Goal: Task Accomplishment & Management: Use online tool/utility

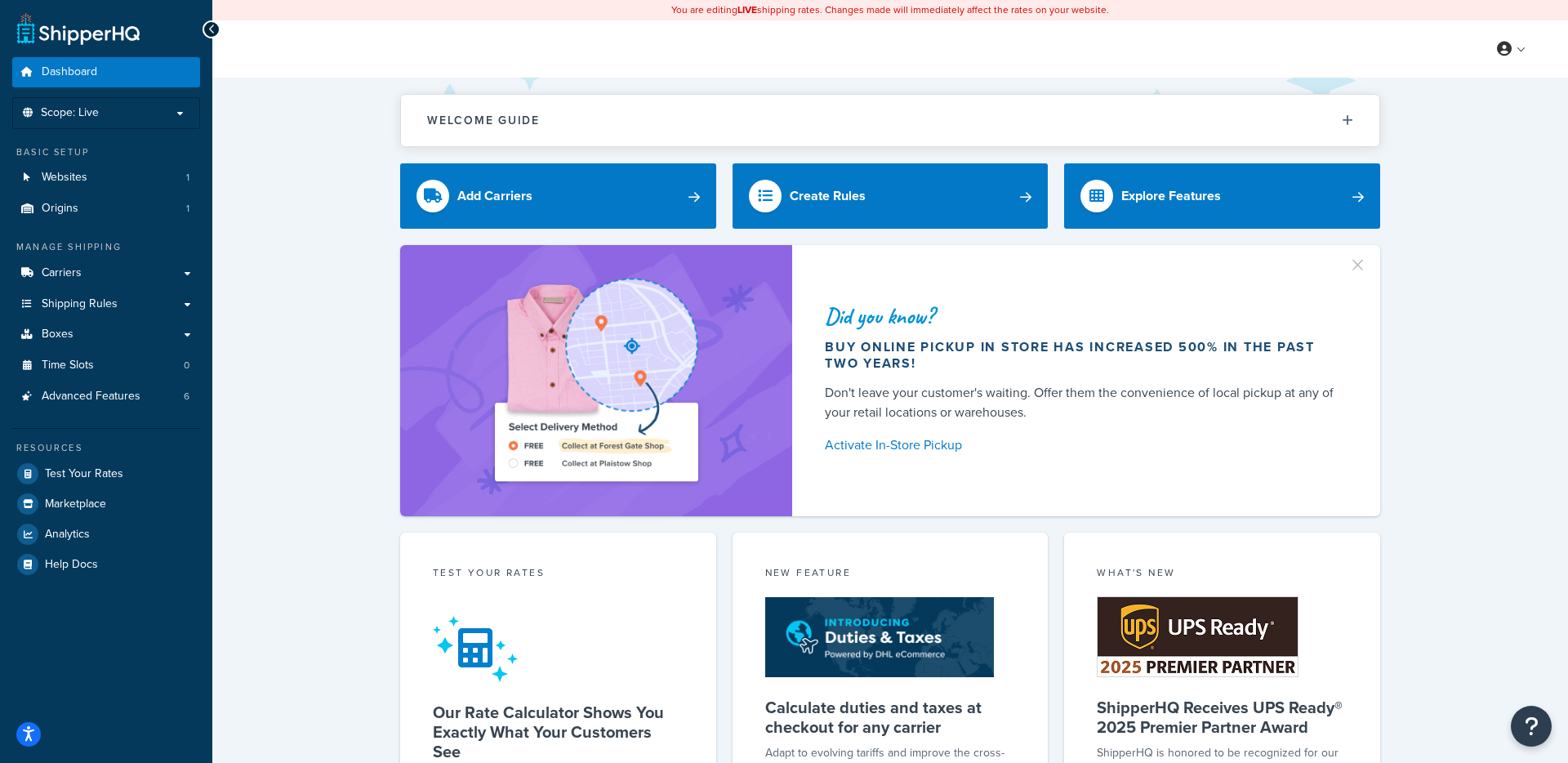
scroll to position [11, 0]
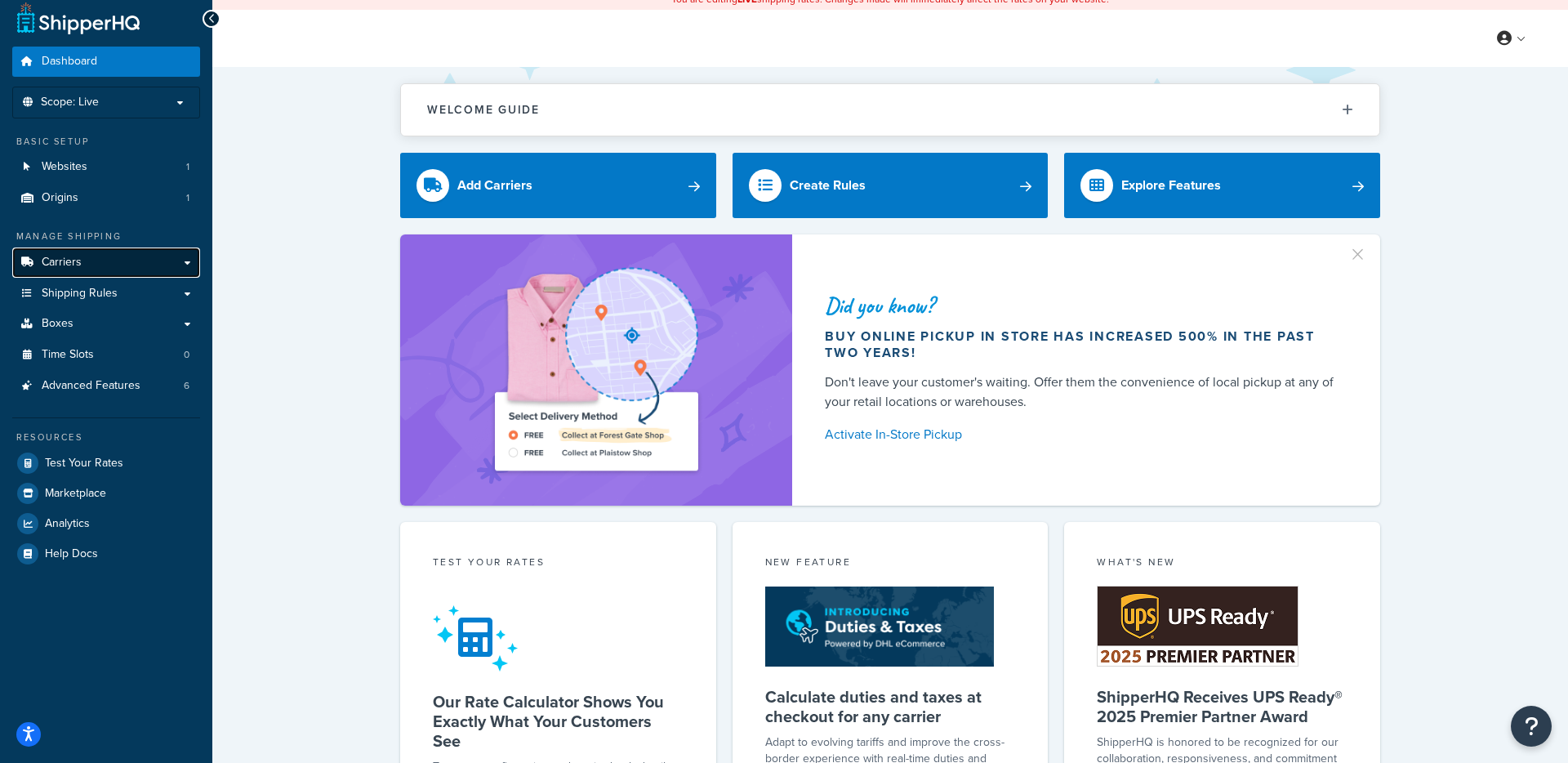
click at [140, 264] on link "Carriers" at bounding box center [106, 262] width 188 height 30
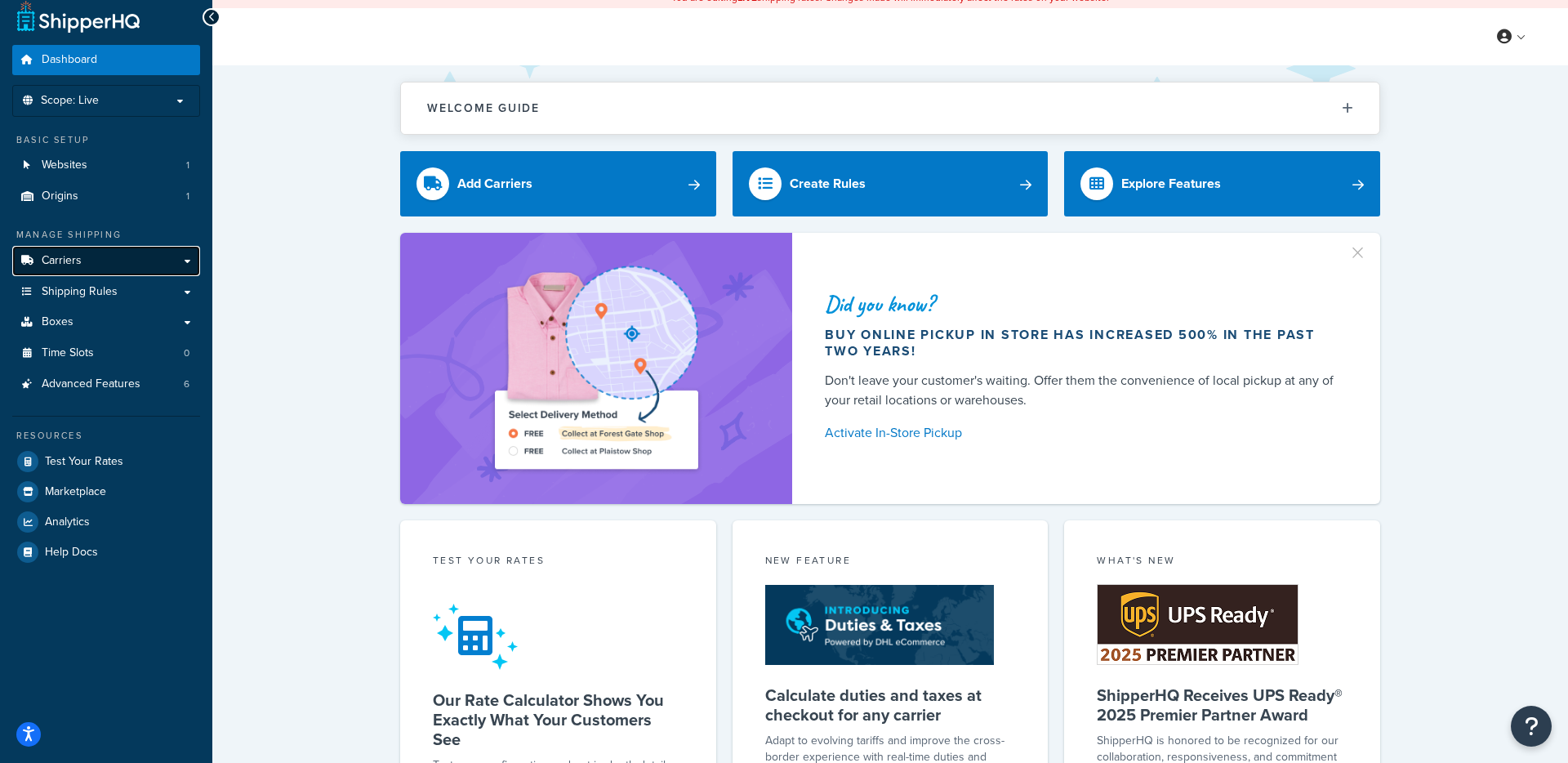
scroll to position [13, 0]
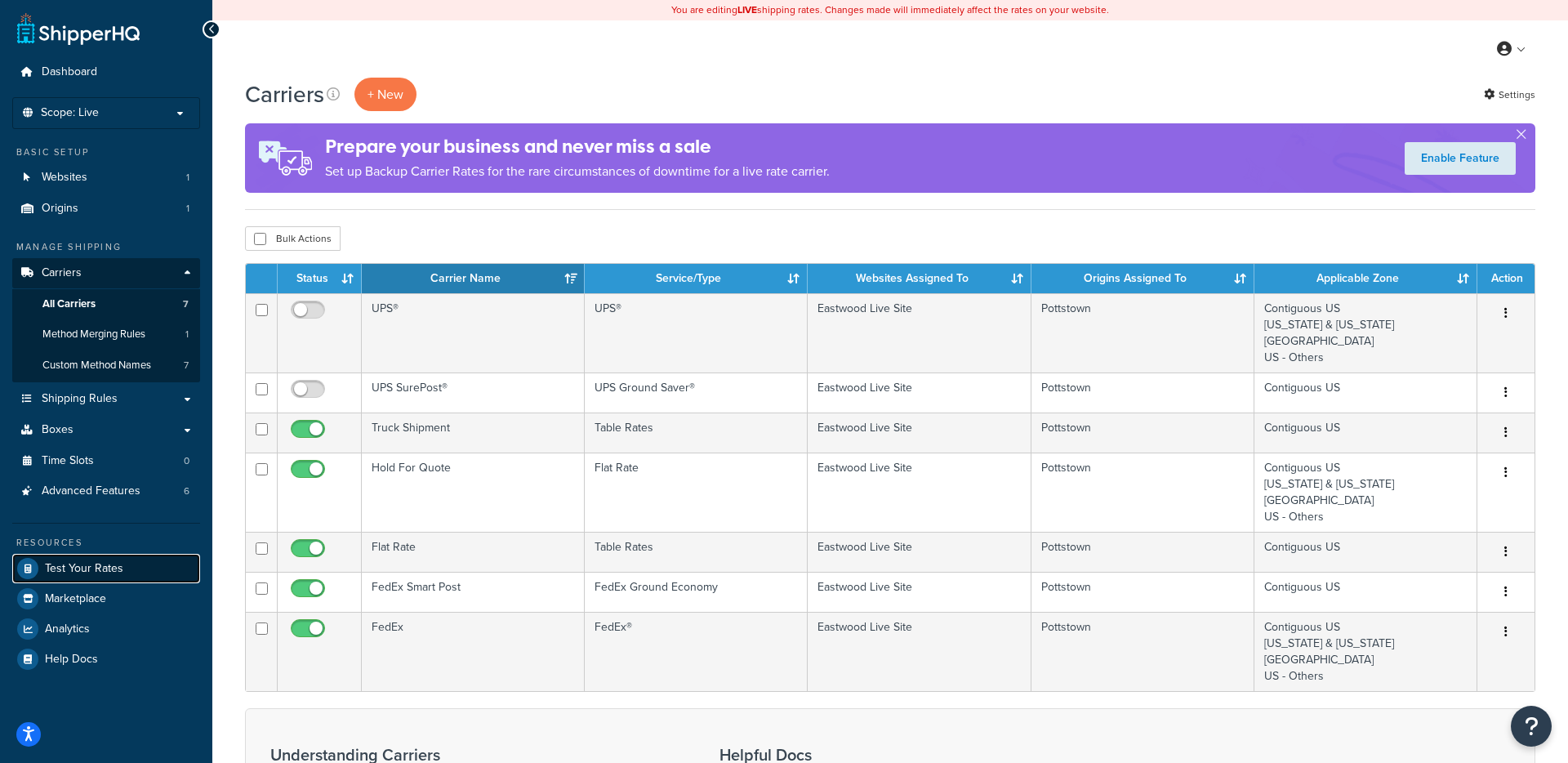
click at [122, 574] on link "Test Your Rates" at bounding box center [106, 568] width 188 height 29
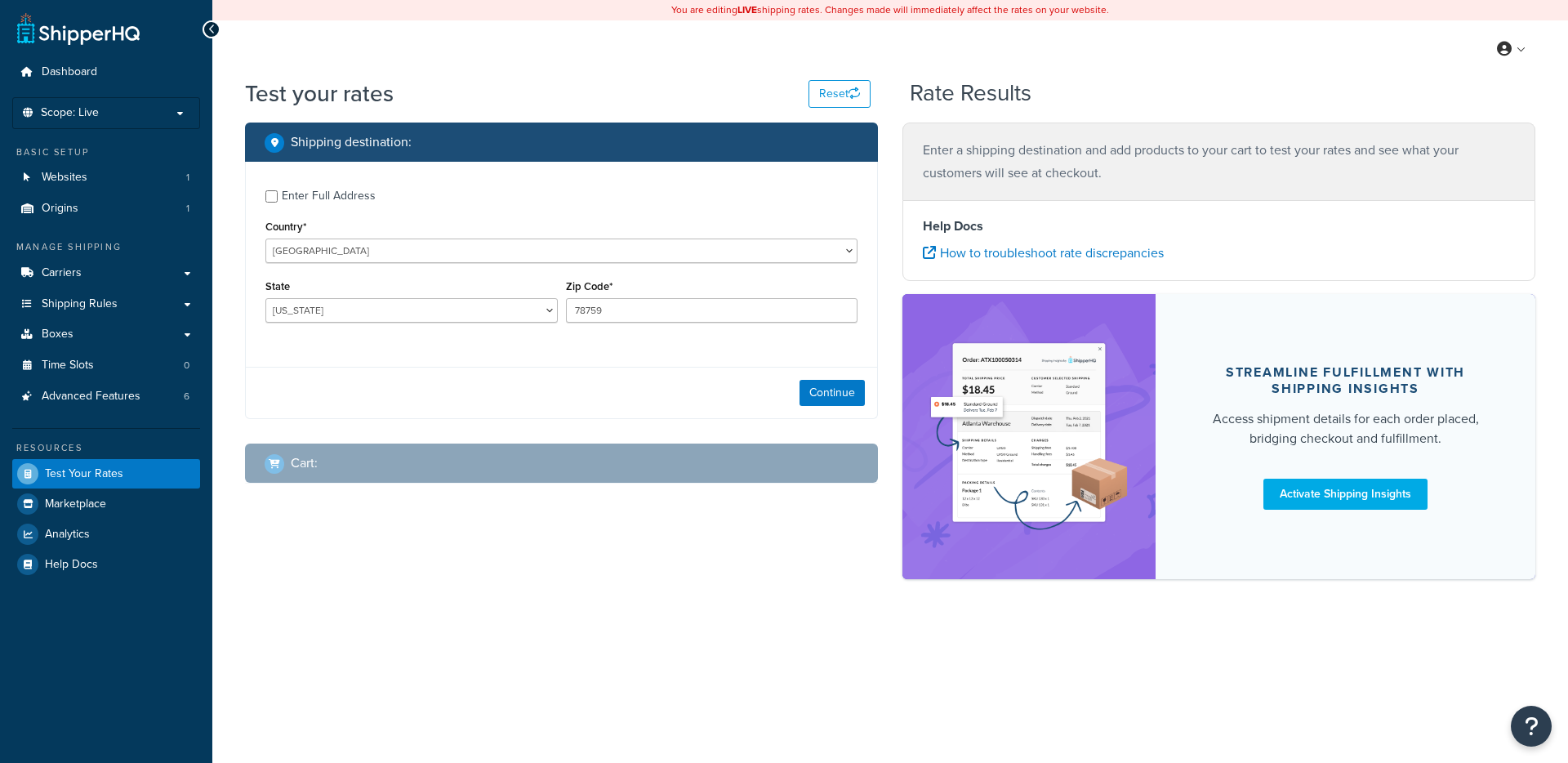
select select "TX"
click at [365, 304] on select "Alabama Alaska American Samoa Arizona Arkansas Armed Forces Americas Armed Forc…" at bounding box center [412, 310] width 292 height 25
click at [266, 299] on select "Alabama Alaska American Samoa Arizona Arkansas Armed Forces Americas Armed Forc…" at bounding box center [412, 310] width 292 height 25
click at [823, 385] on button "Continue" at bounding box center [832, 393] width 66 height 26
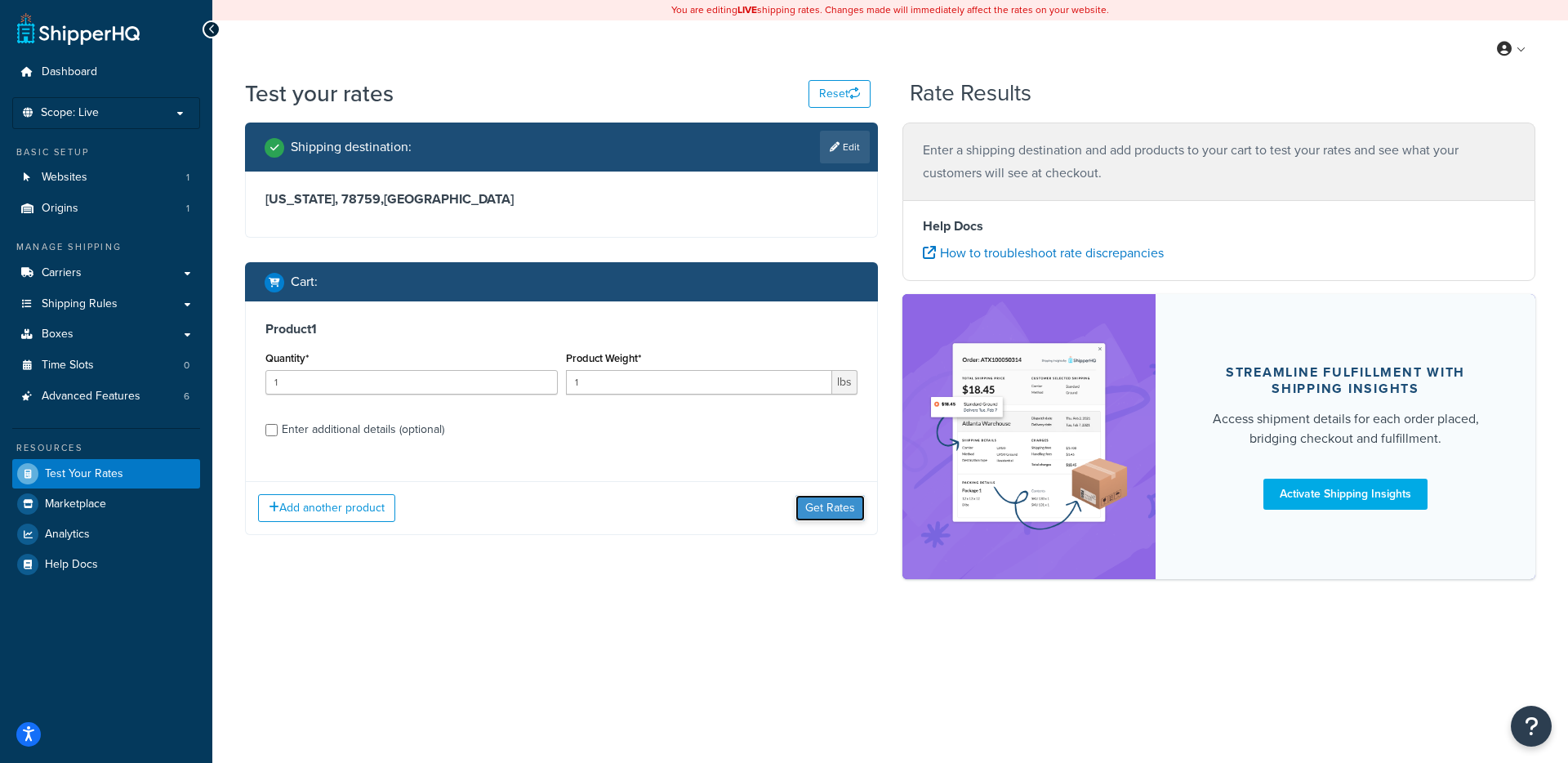
click at [841, 506] on button "Get Rates" at bounding box center [831, 508] width 69 height 26
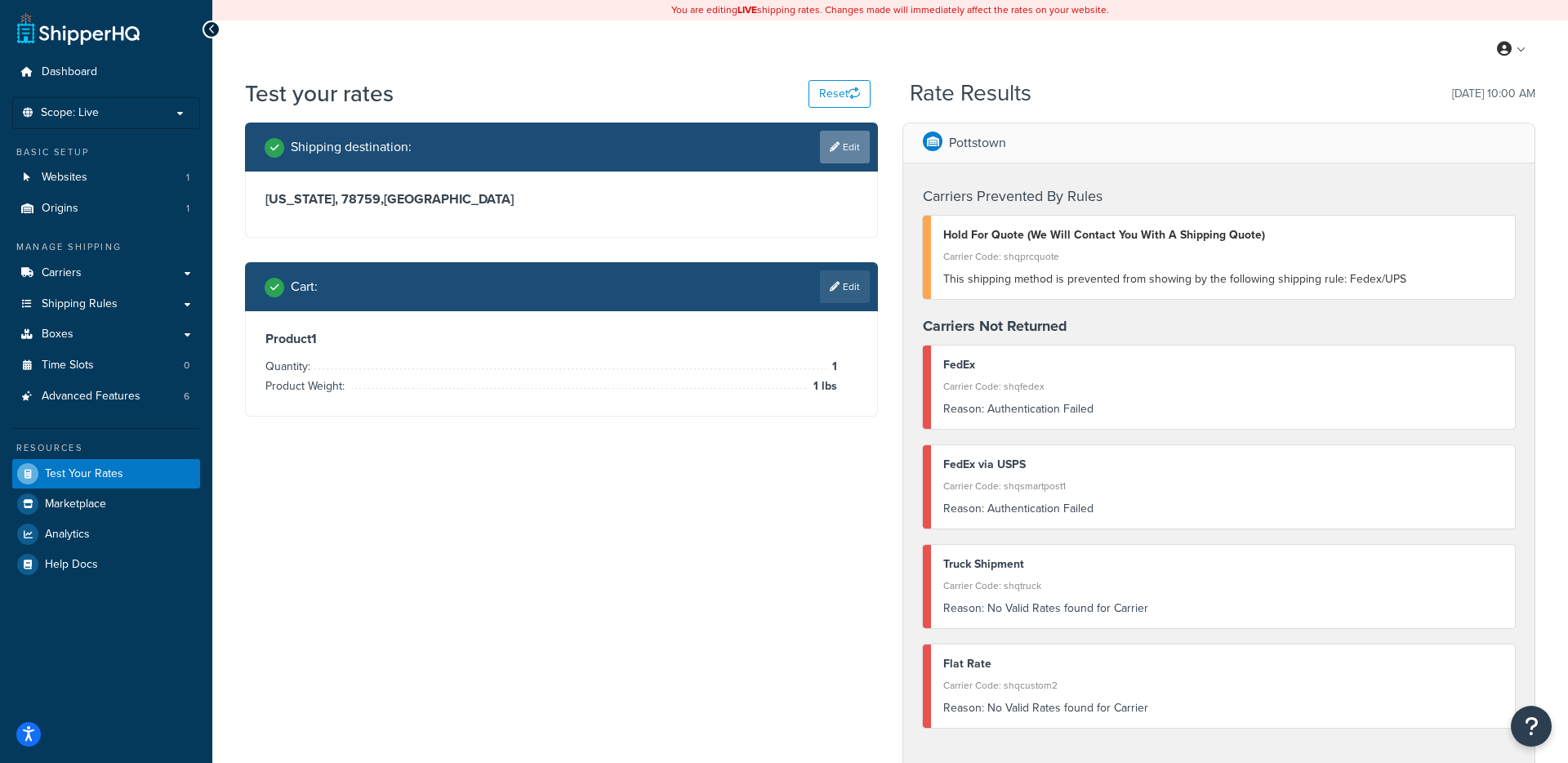
click at [842, 150] on link "Edit" at bounding box center [845, 147] width 50 height 33
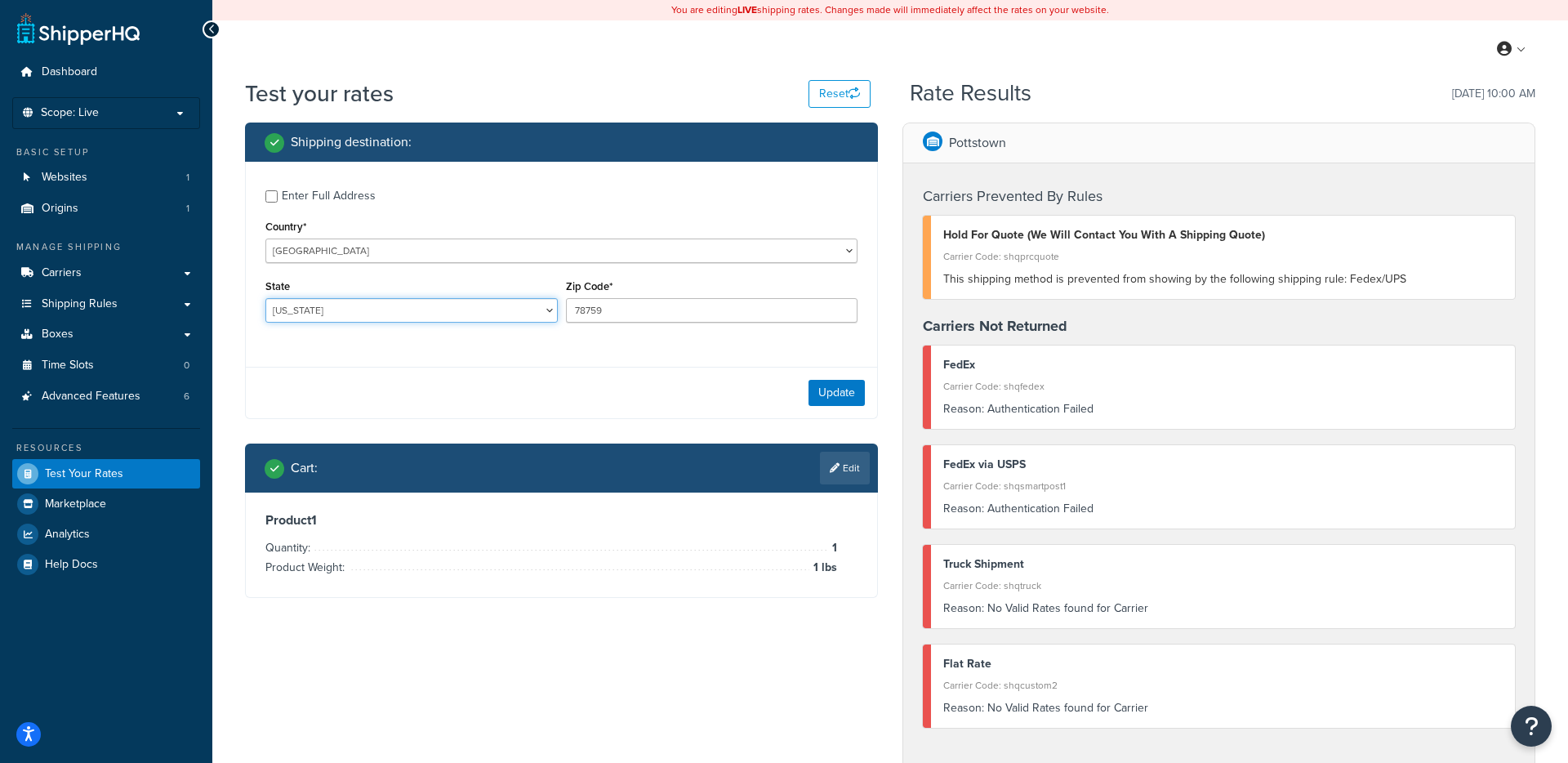
click at [392, 309] on select "Alabama Alaska American Samoa Arizona Arkansas Armed Forces Americas Armed Forc…" at bounding box center [412, 310] width 292 height 25
select select "FL"
click at [266, 299] on select "Alabama Alaska American Samoa Arizona Arkansas Armed Forces Americas Armed Forc…" at bounding box center [412, 310] width 292 height 25
click at [622, 309] on input "78759" at bounding box center [712, 310] width 292 height 25
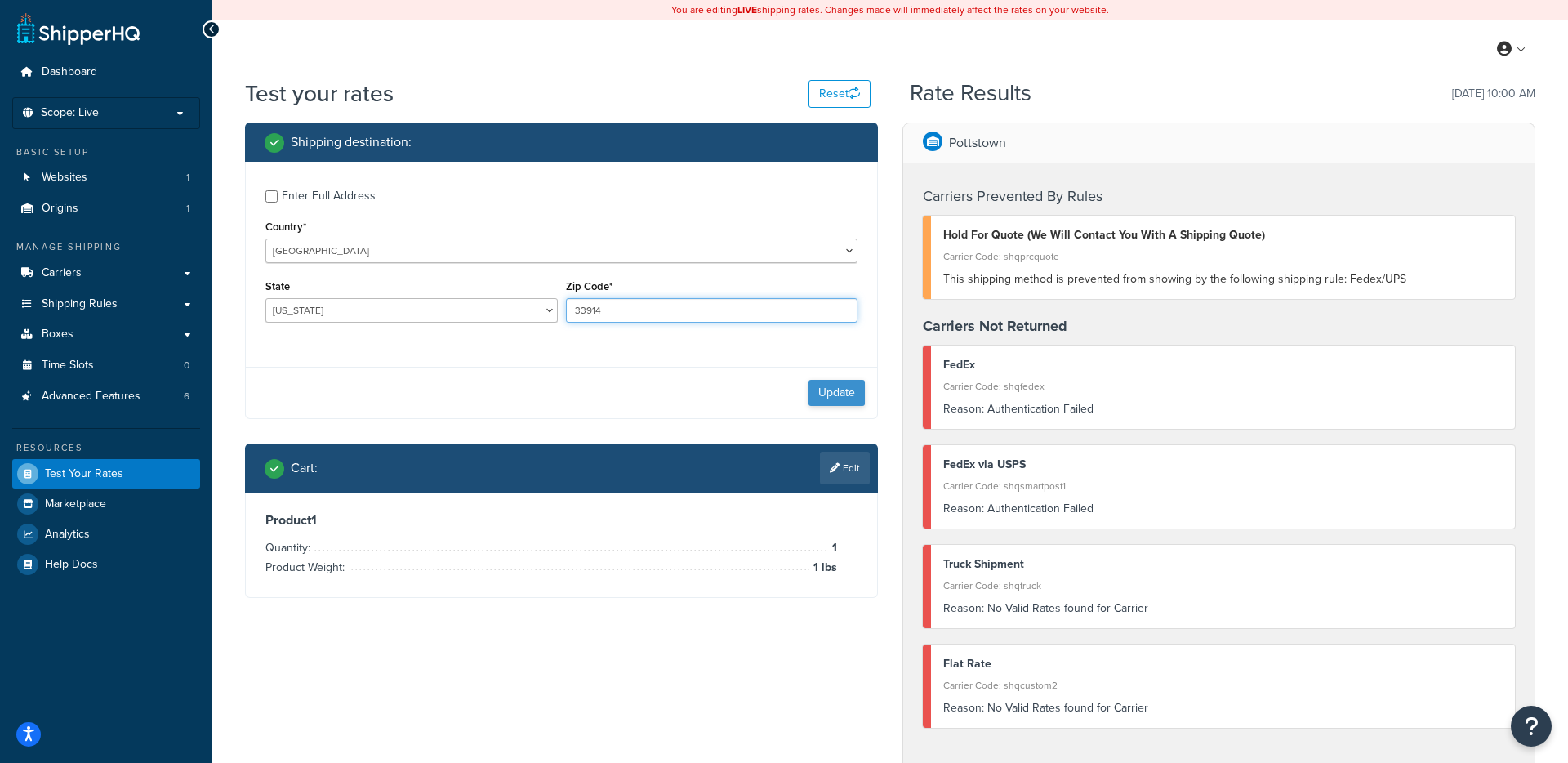
type input "33914"
click at [833, 399] on button "Update" at bounding box center [837, 393] width 57 height 26
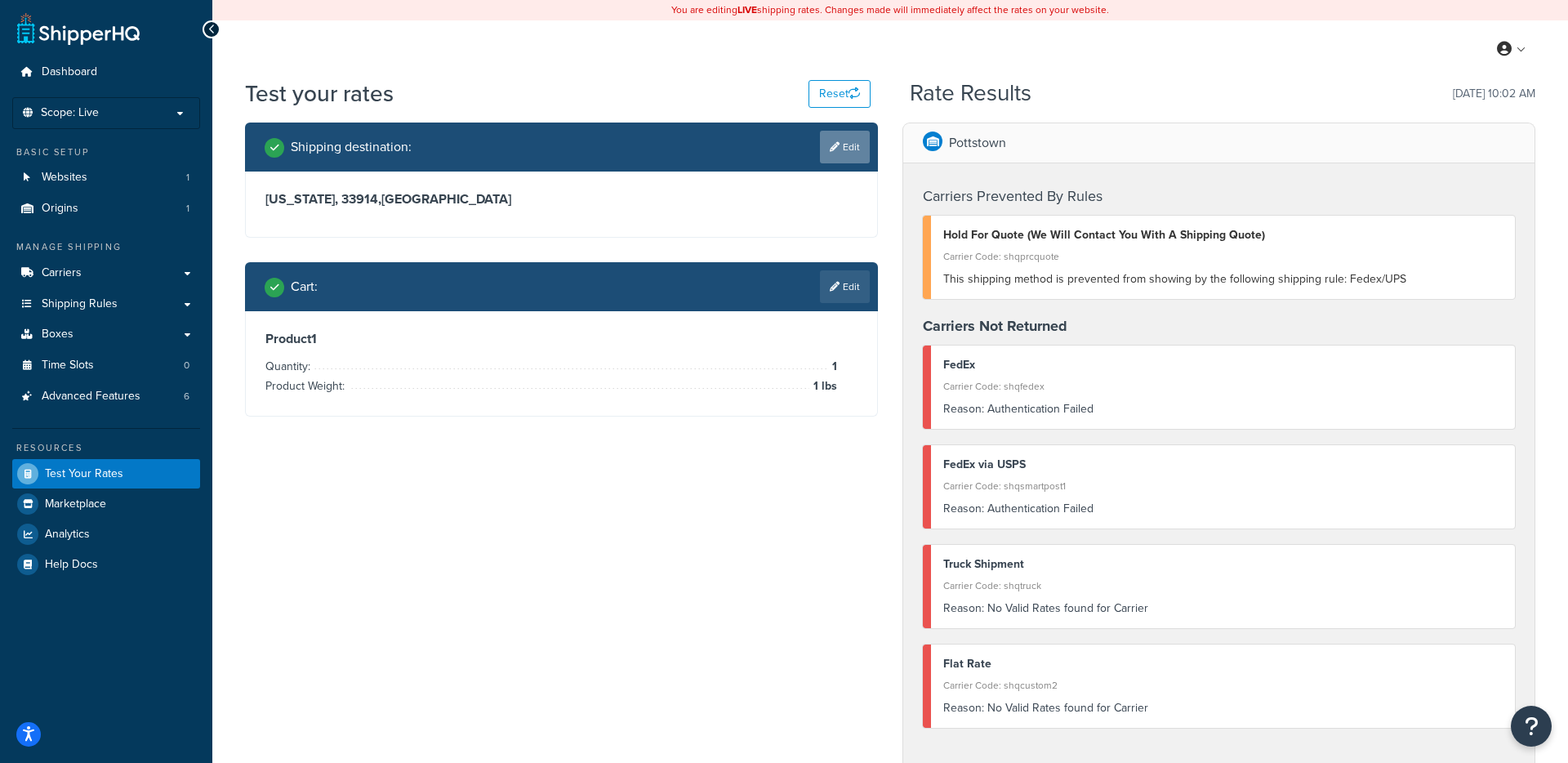
click at [840, 140] on link "Edit" at bounding box center [845, 147] width 50 height 33
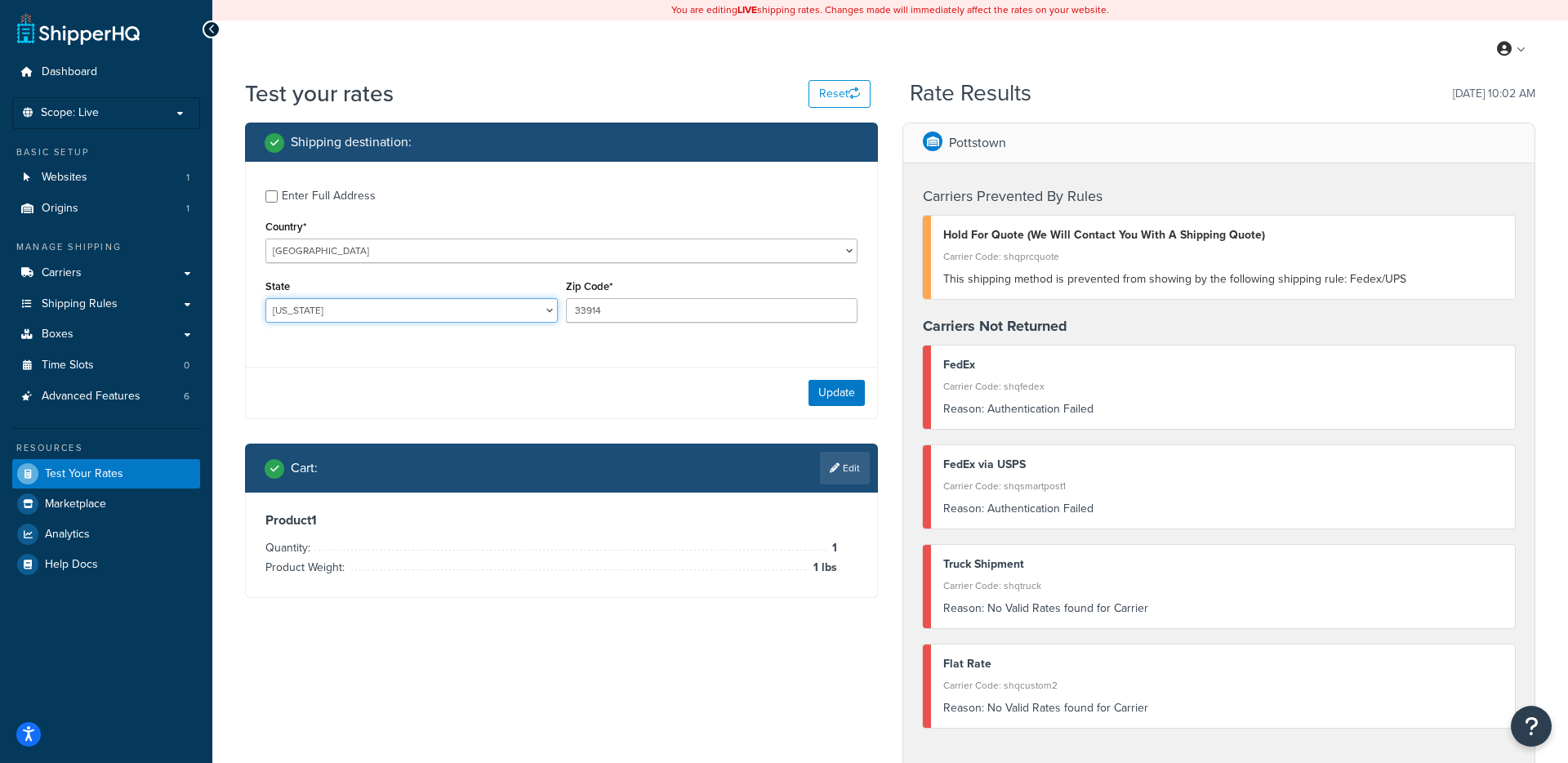
click at [391, 311] on select "Alabama Alaska American Samoa Arizona Arkansas Armed Forces Americas Armed Forc…" at bounding box center [412, 310] width 292 height 25
select select "GA"
click at [266, 299] on select "Alabama Alaska American Samoa Arizona Arkansas Armed Forces Americas Armed Forc…" at bounding box center [412, 310] width 292 height 25
click at [579, 313] on input "33914" at bounding box center [712, 310] width 292 height 25
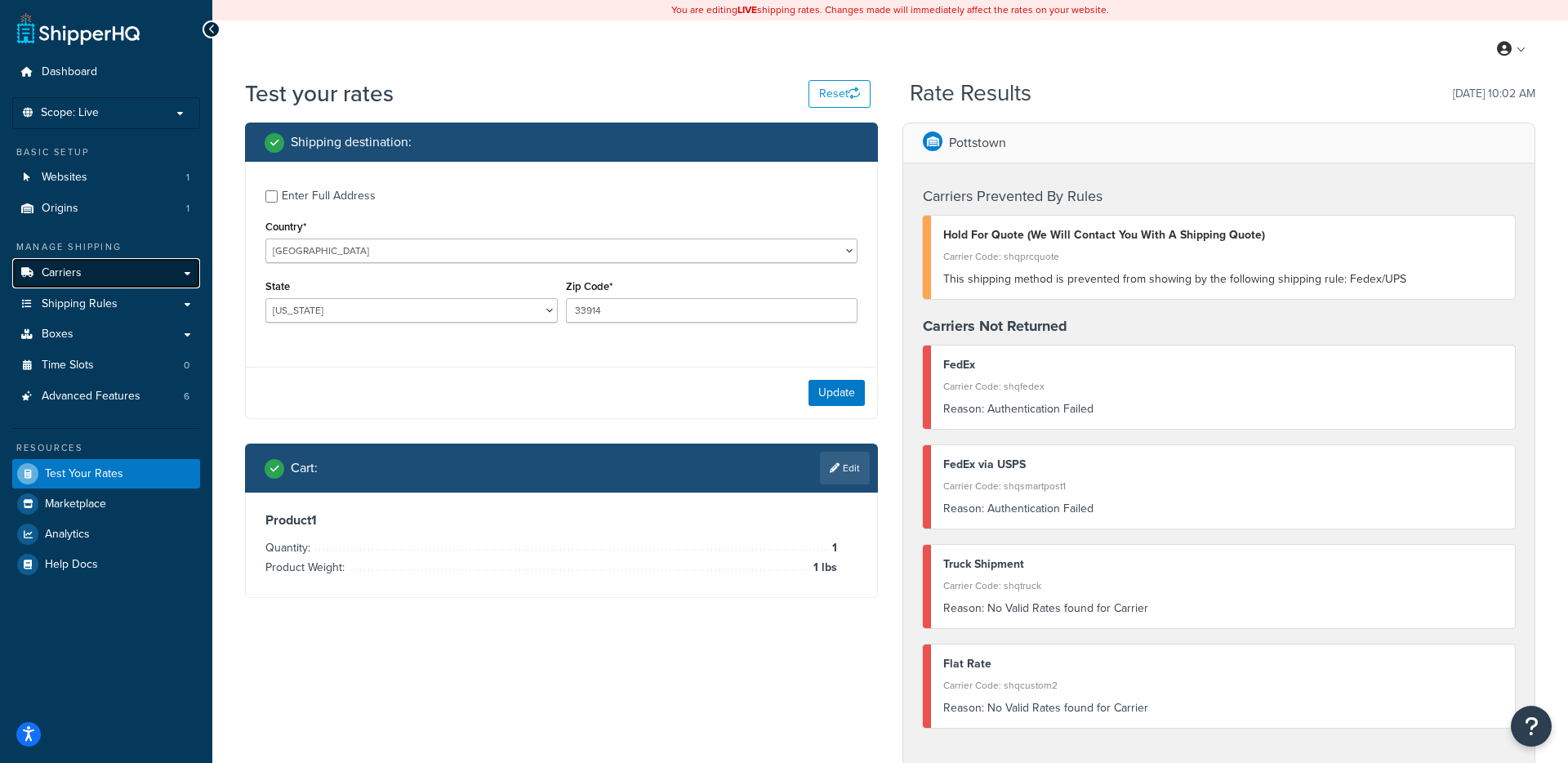
click at [103, 279] on link "Carriers" at bounding box center [106, 272] width 188 height 30
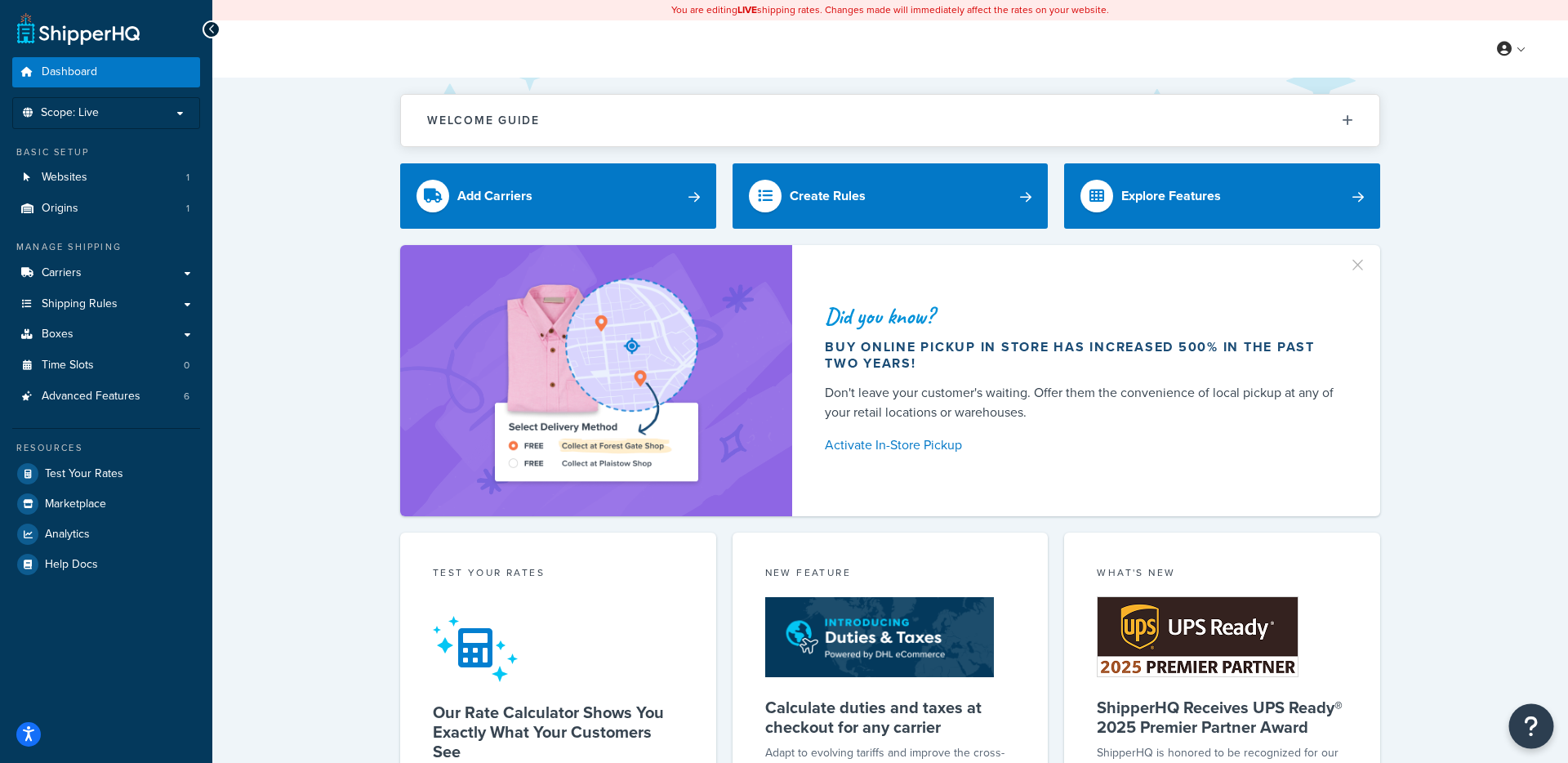
click at [1529, 715] on icon "Open Resource Center" at bounding box center [1531, 726] width 16 height 23
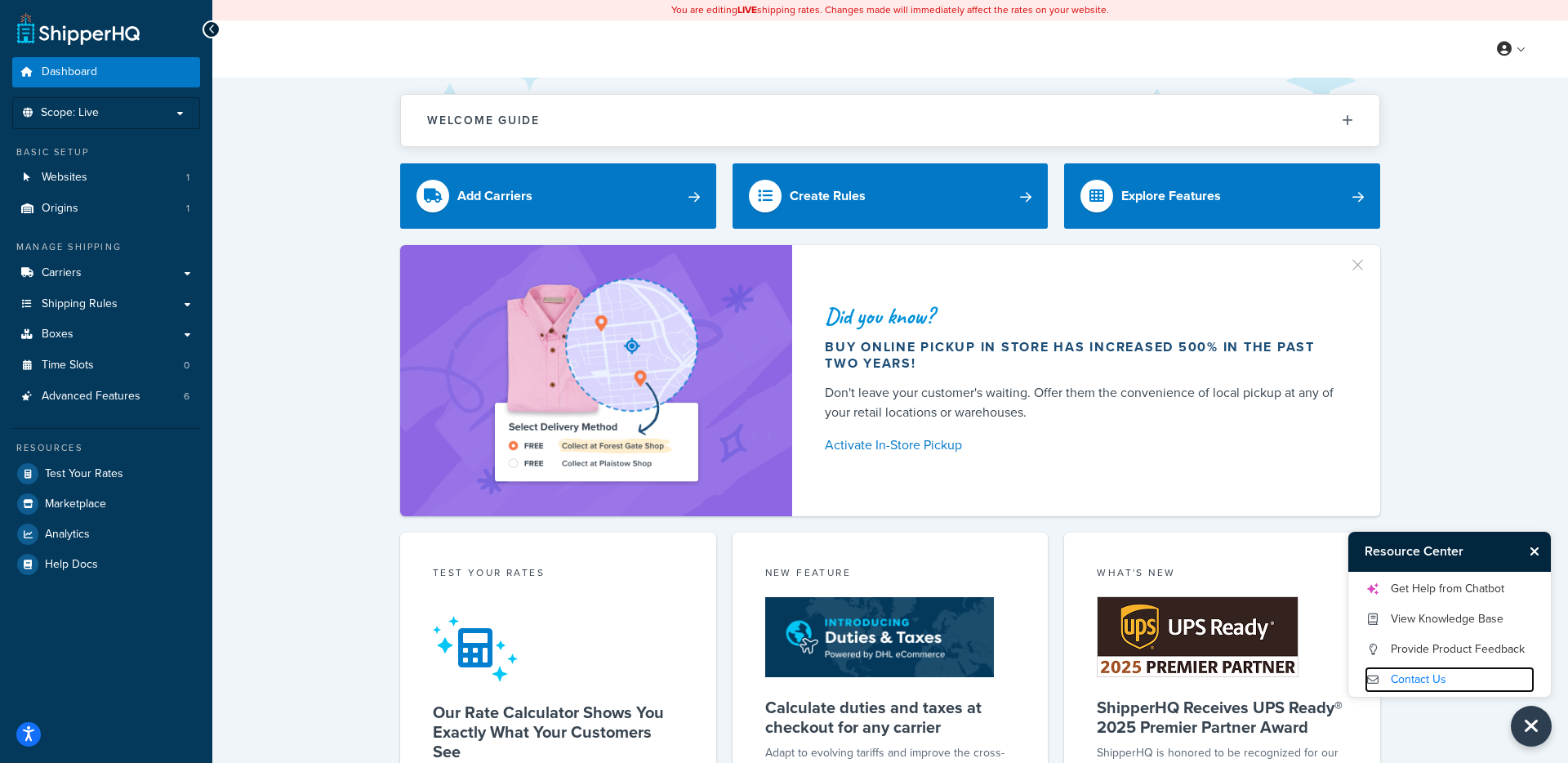
click at [1400, 677] on link "Contact Us" at bounding box center [1450, 679] width 170 height 26
click at [106, 462] on link "Test Your Rates" at bounding box center [106, 473] width 188 height 29
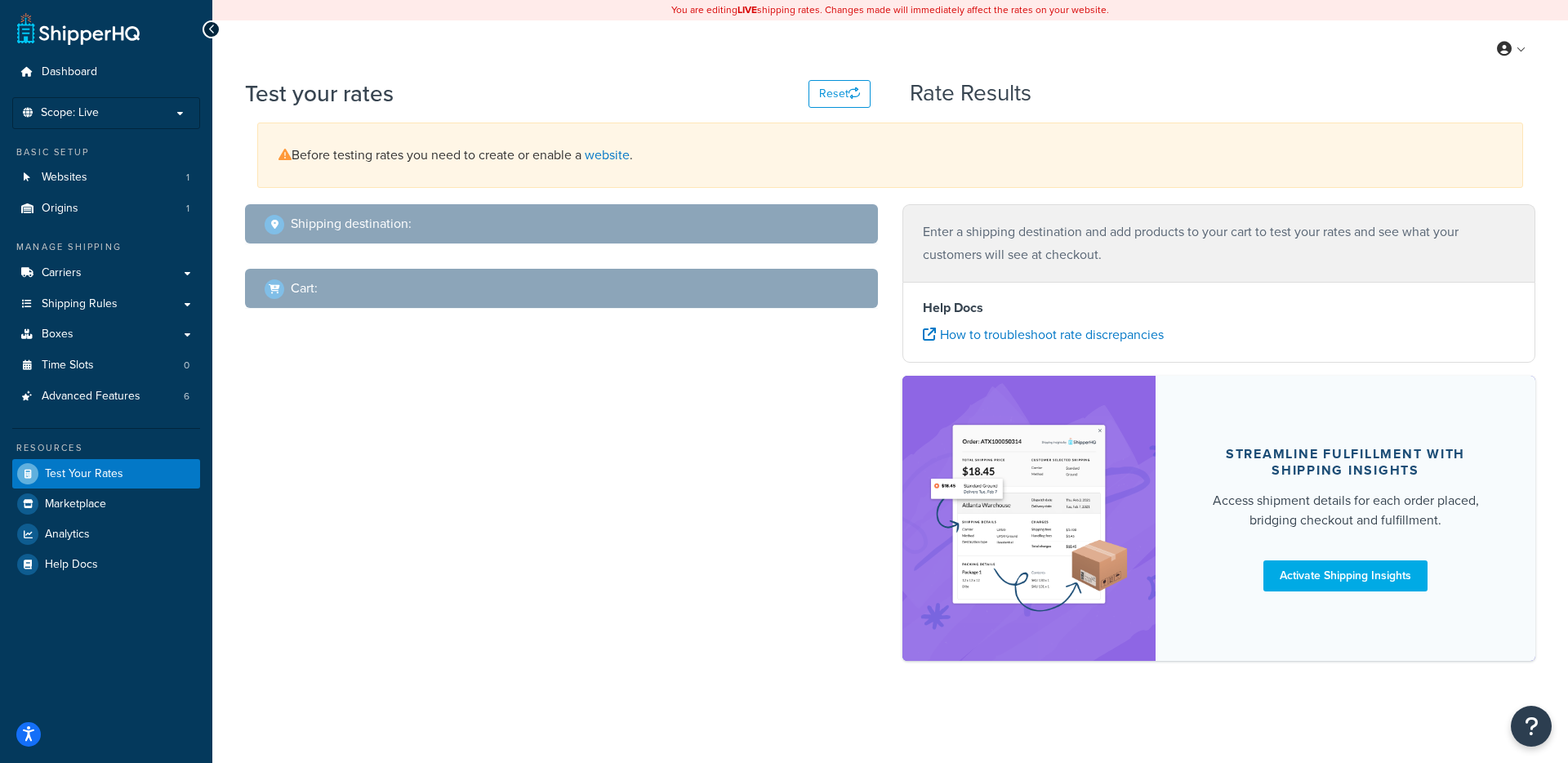
select select "TX"
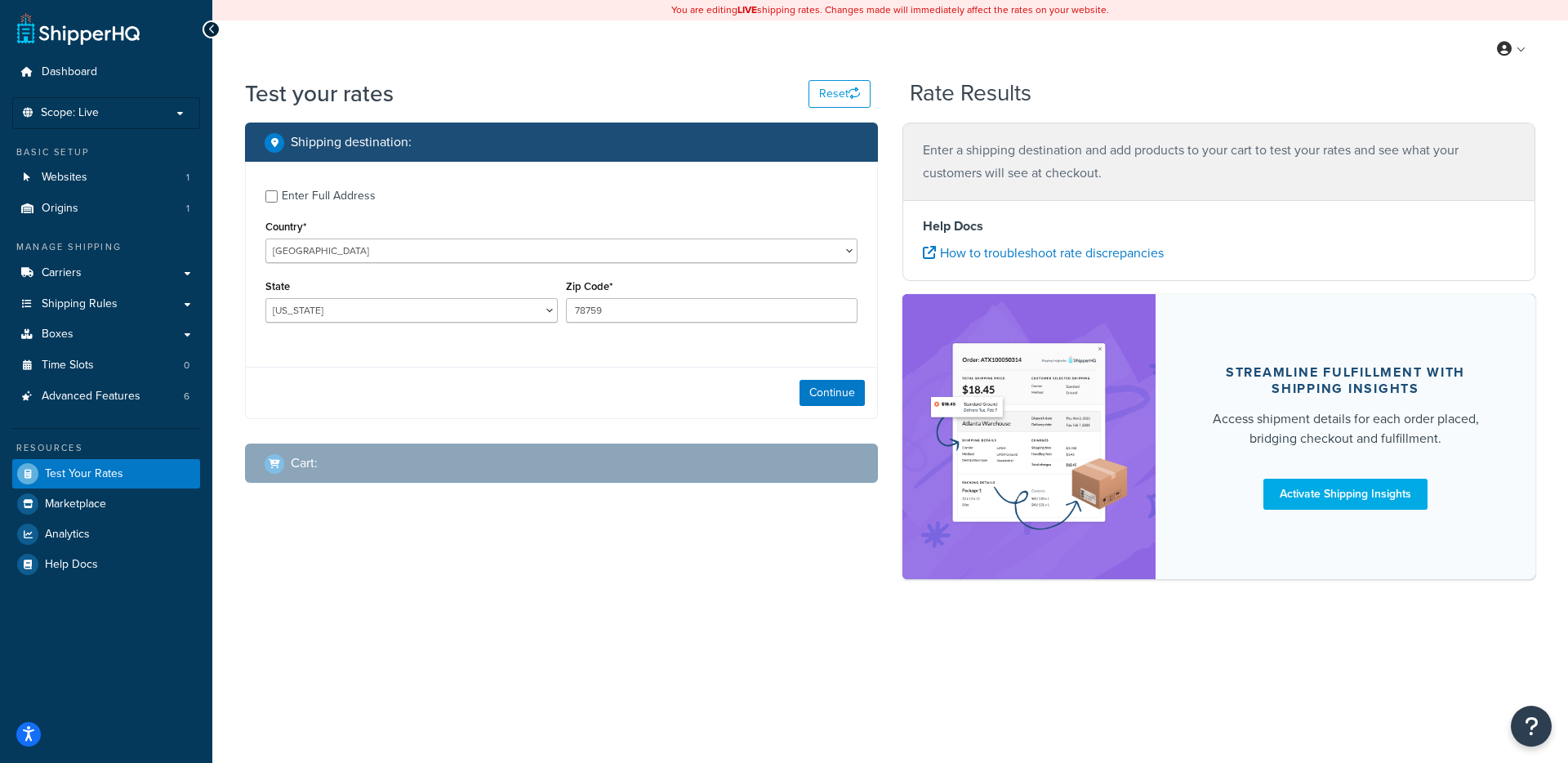
click at [294, 193] on div "Enter Full Address" at bounding box center [328, 196] width 94 height 23
click at [278, 193] on input "Enter Full Address" at bounding box center [271, 196] width 12 height 12
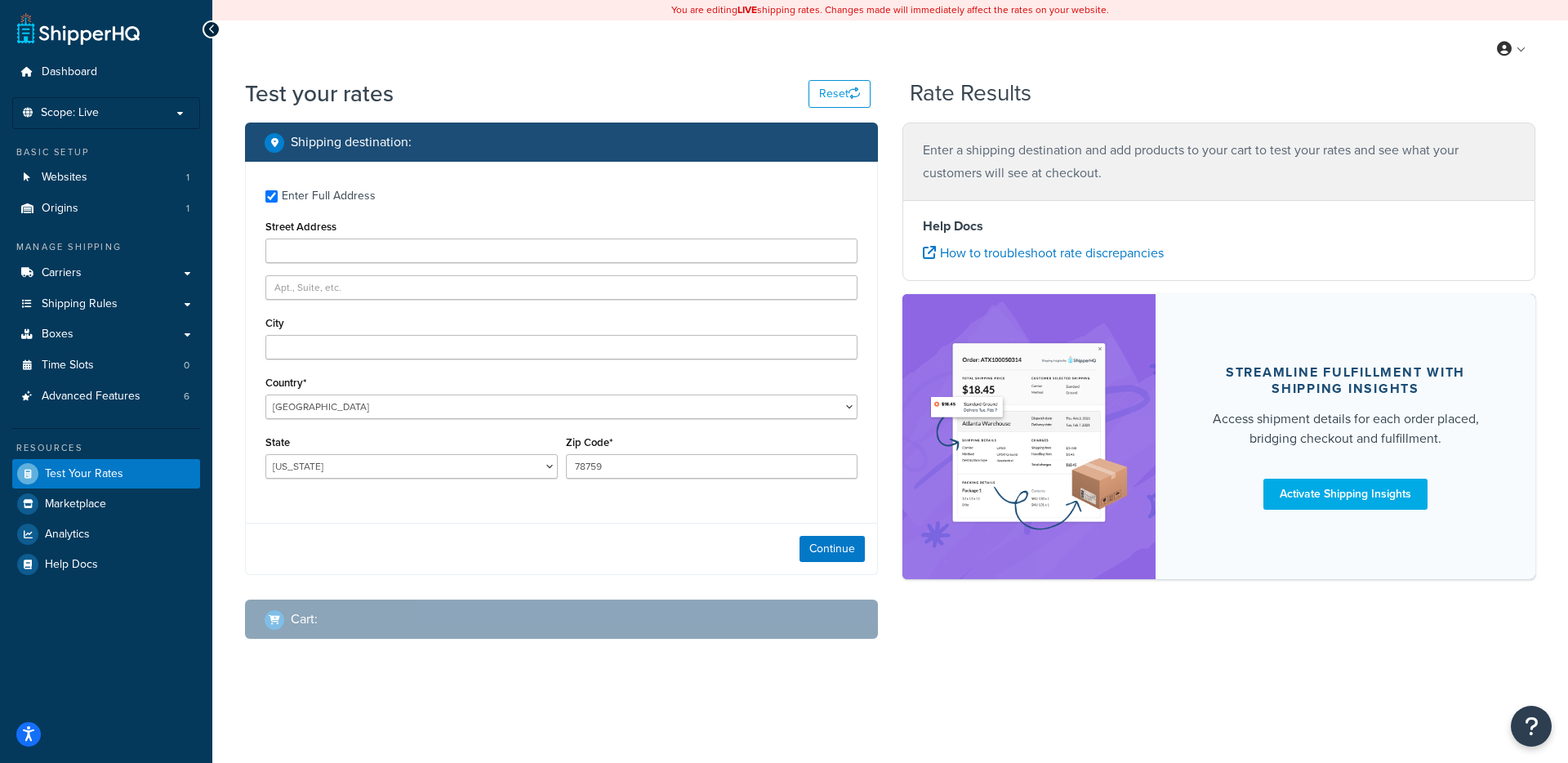
click at [294, 193] on div "Enter Full Address" at bounding box center [328, 196] width 94 height 23
click at [278, 193] on input "Enter Full Address" at bounding box center [271, 196] width 12 height 12
checkbox input "false"
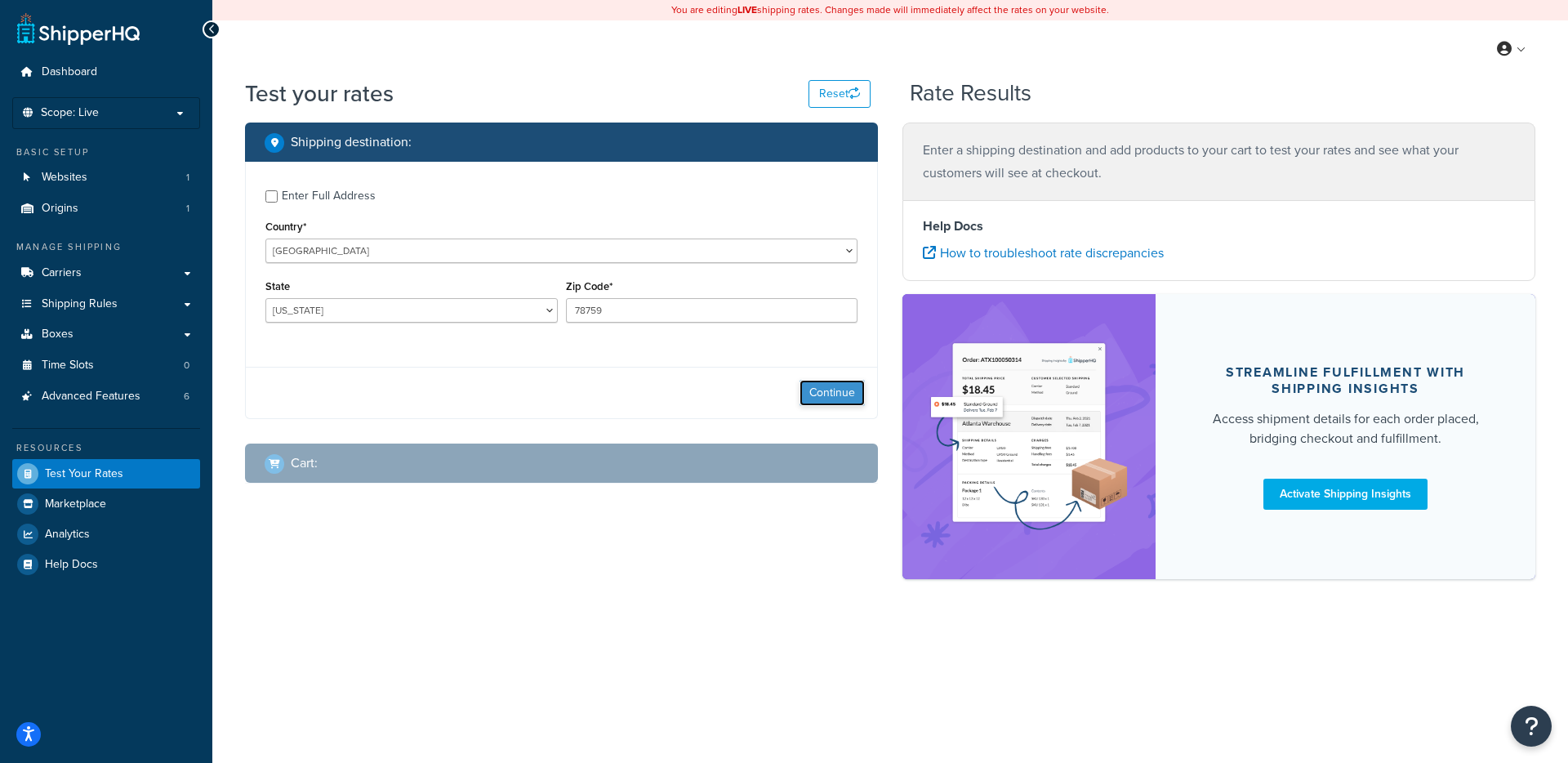
click at [812, 386] on button "Continue" at bounding box center [832, 393] width 66 height 26
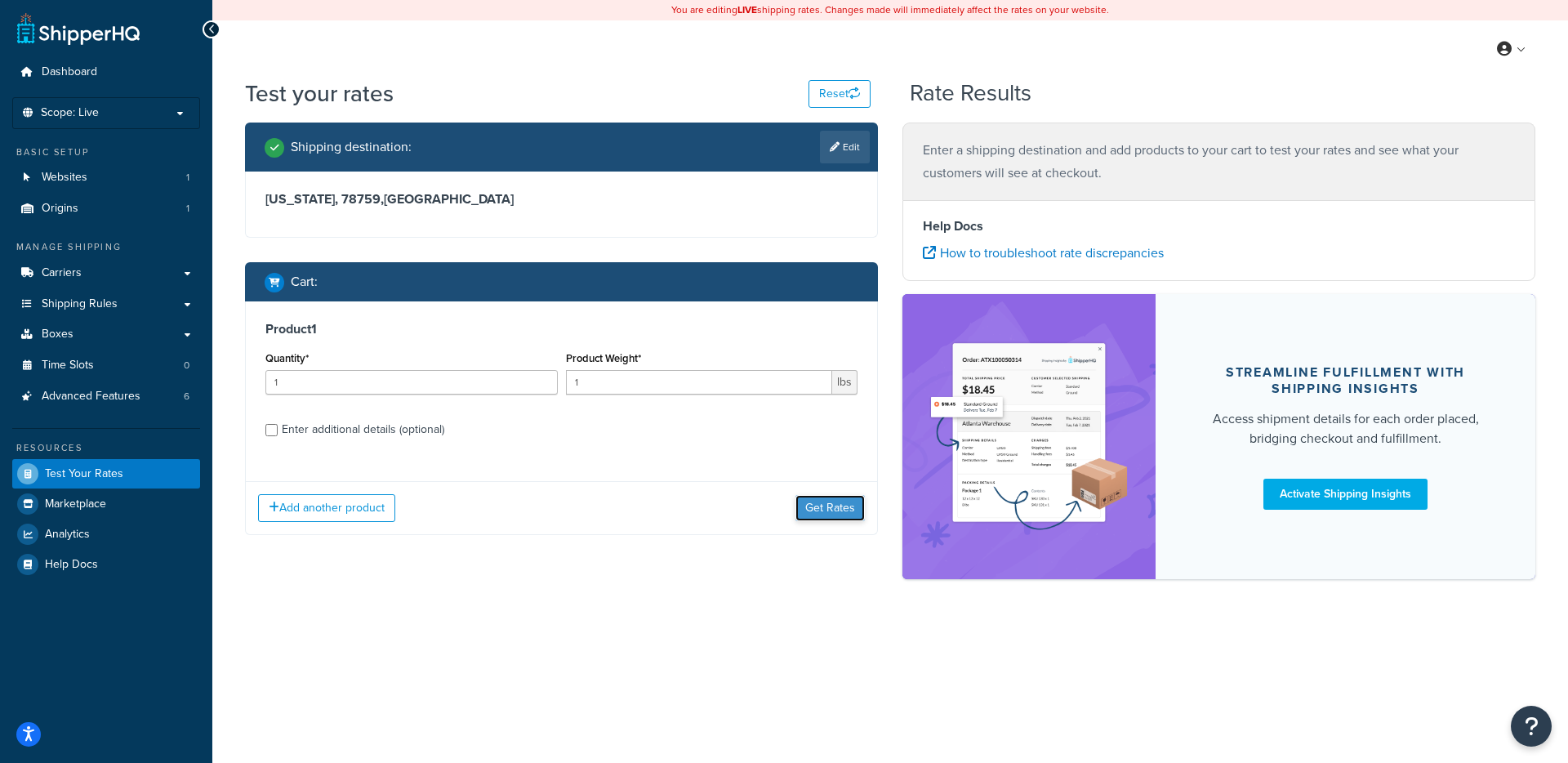
click at [821, 500] on button "Get Rates" at bounding box center [831, 508] width 69 height 26
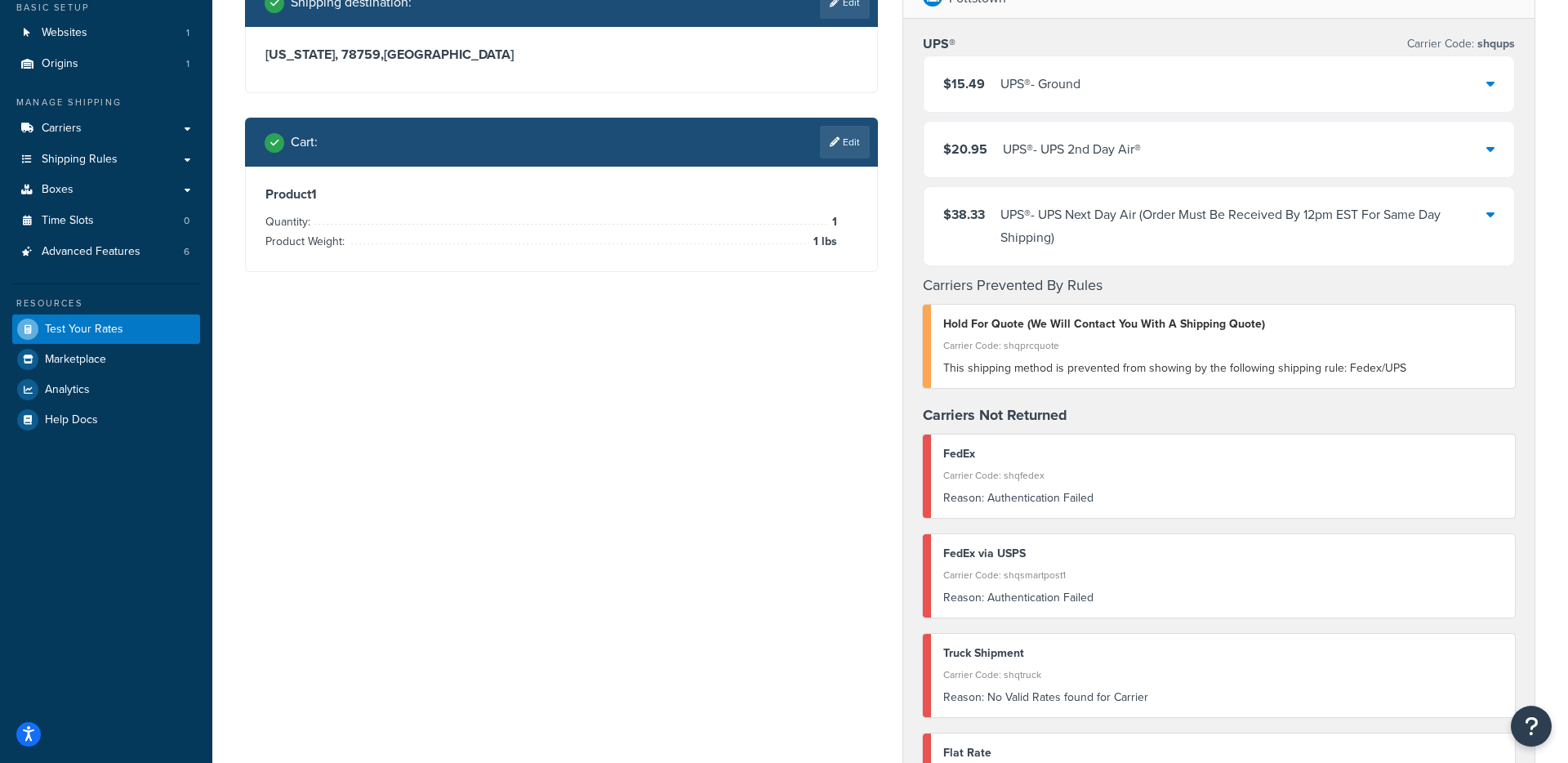
scroll to position [169, 0]
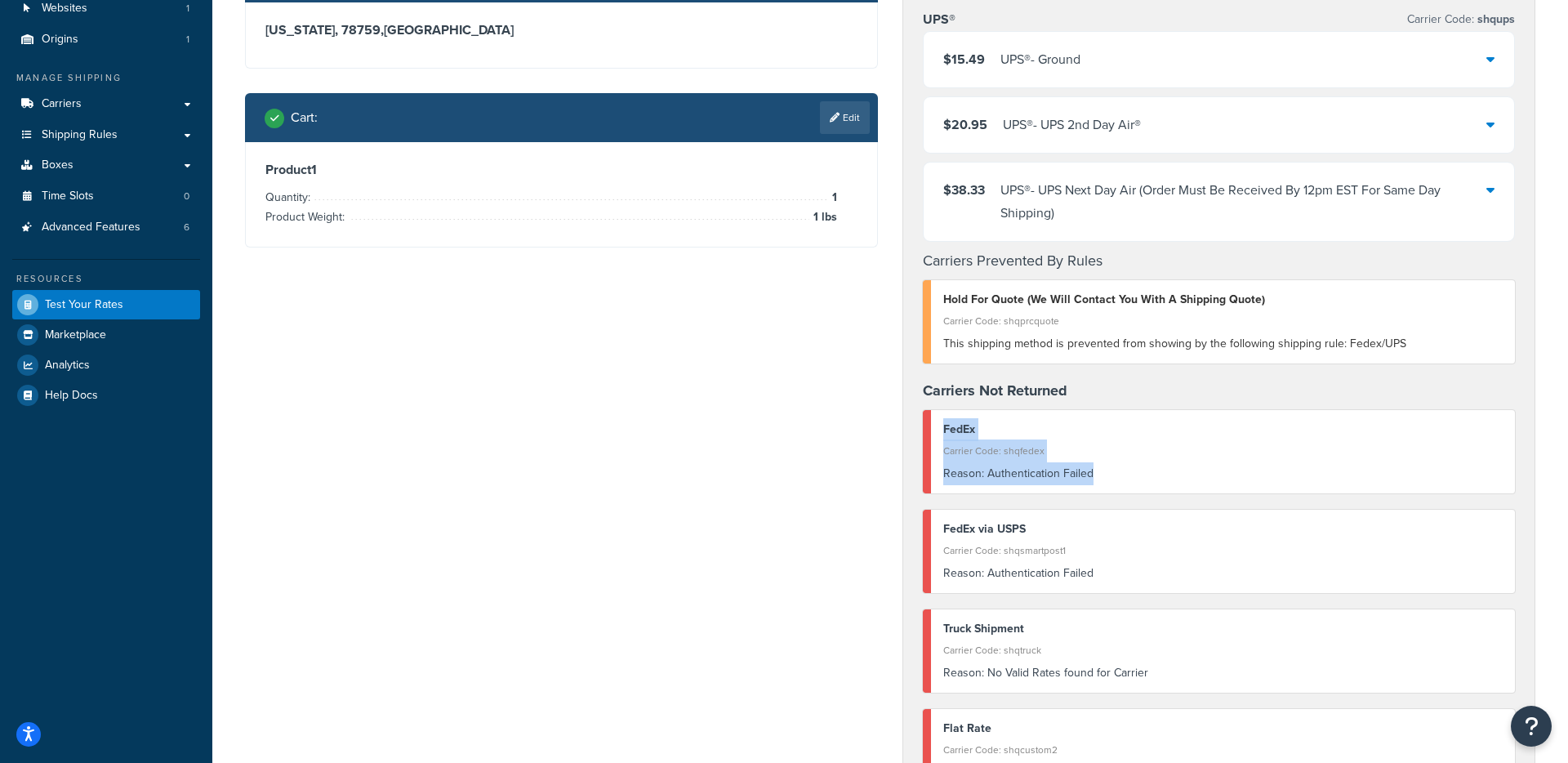
drag, startPoint x: 1097, startPoint y: 469, endPoint x: 945, endPoint y: 428, distance: 157.4
click at [945, 428] on div "FedEx Carrier Code: shqfedex Reason: Authentication Failed" at bounding box center [1219, 451] width 592 height 83
click at [916, 408] on div "UPS® Carrier Code: shqups $15.49 UPS® - Ground $20.95 UPS® - UPS 2nd Day Air® $…" at bounding box center [1219, 408] width 631 height 828
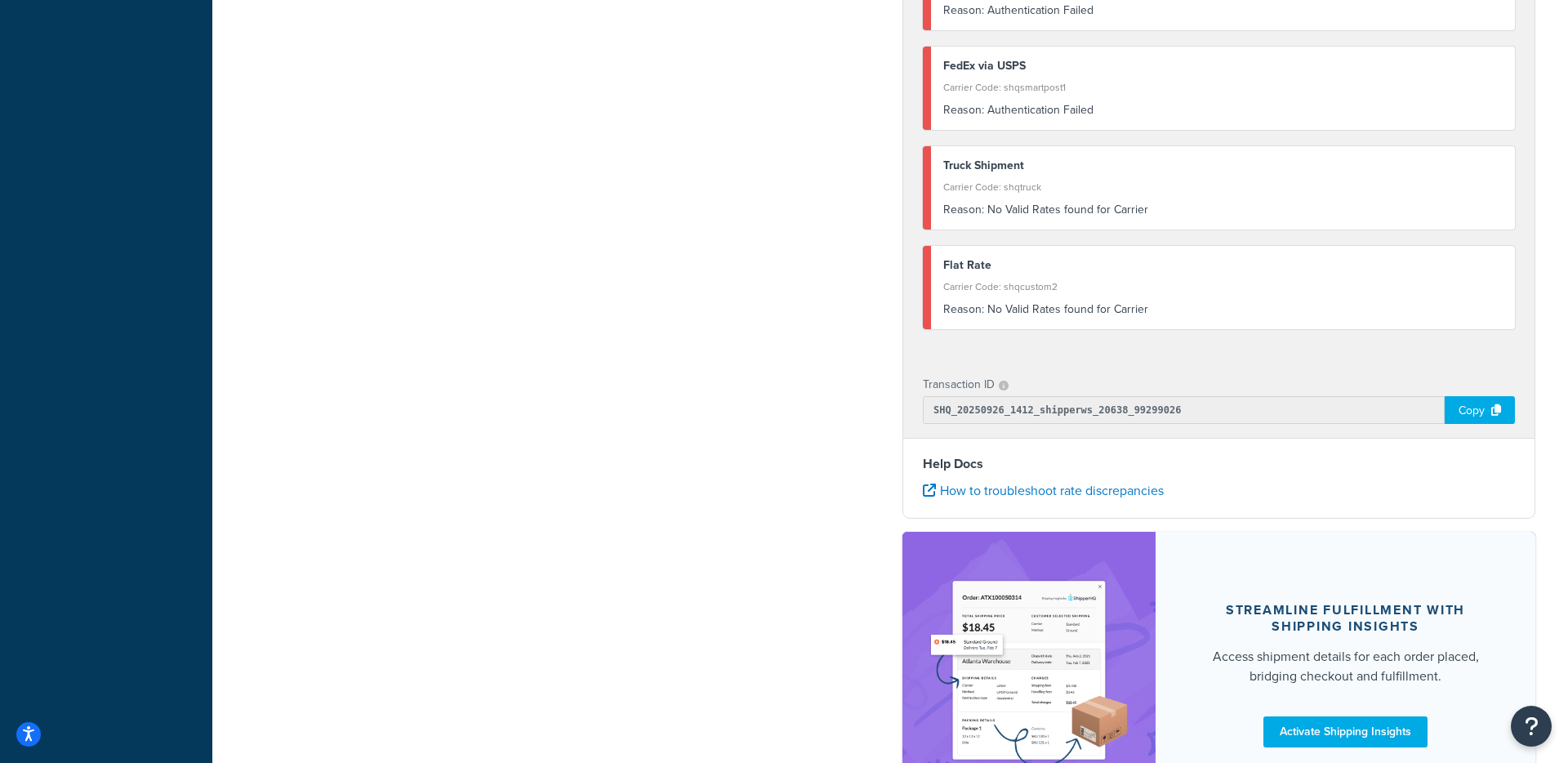
scroll to position [642, 0]
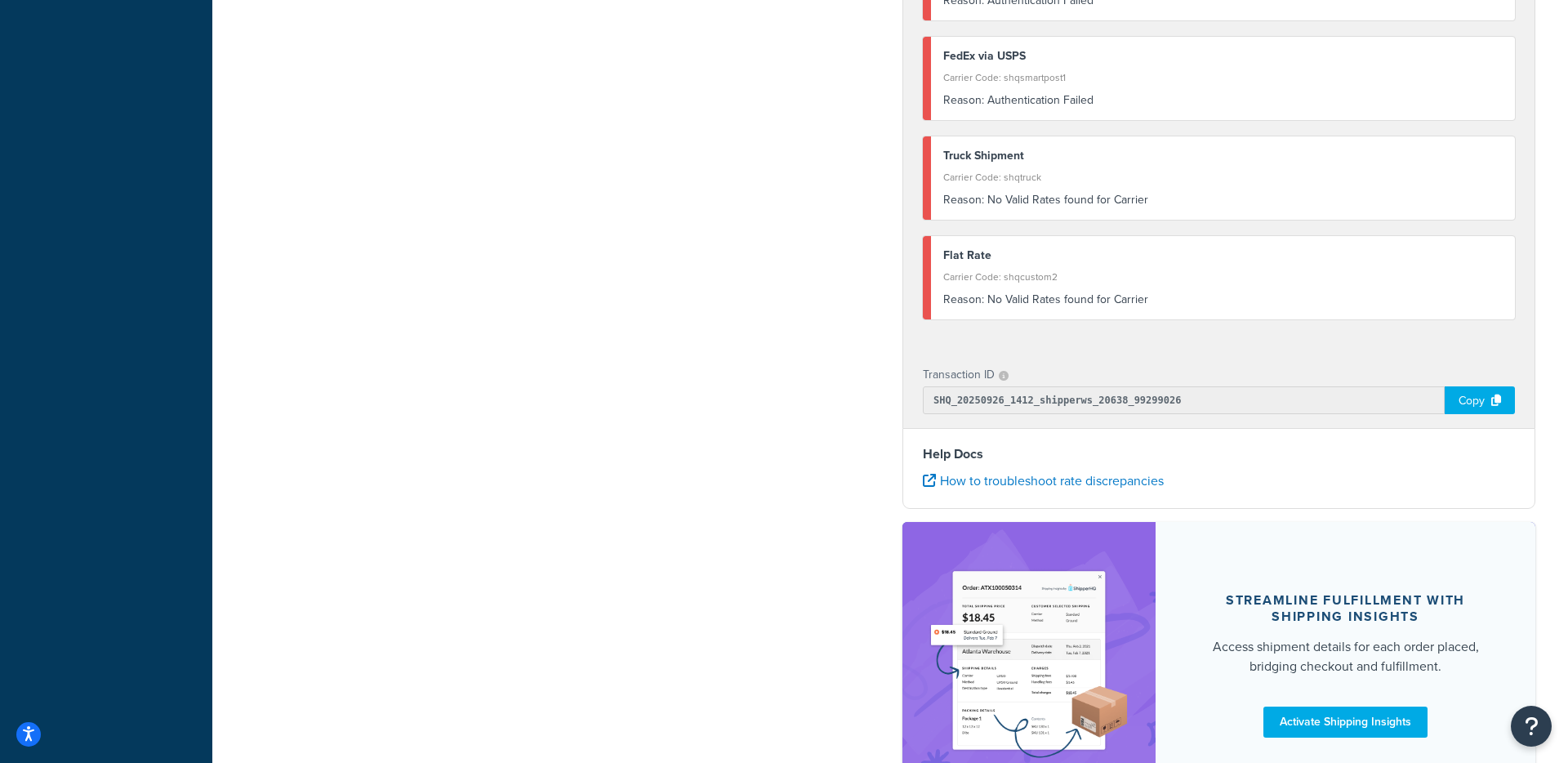
click at [1469, 398] on div "Copy" at bounding box center [1479, 400] width 70 height 27
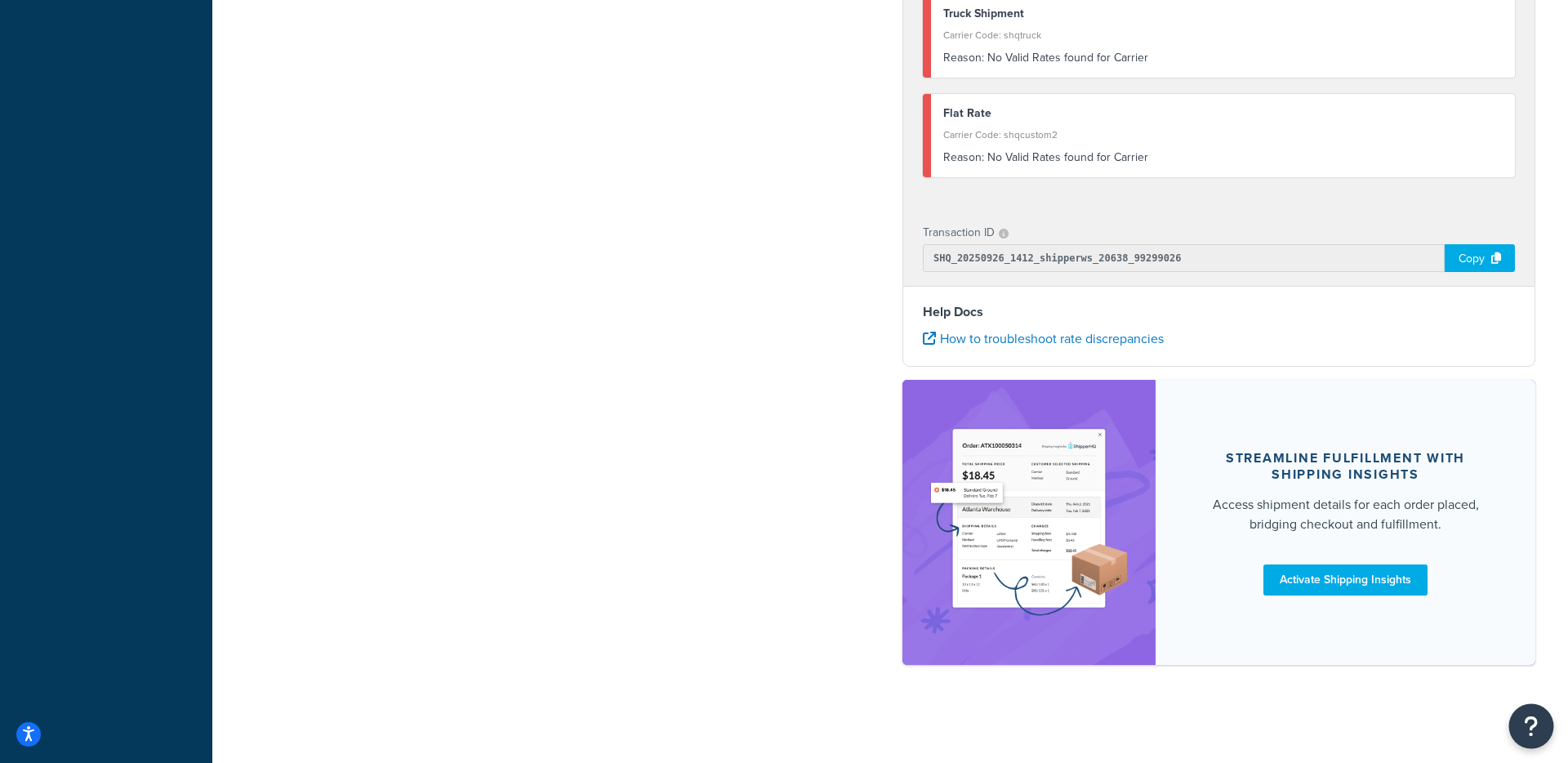
click at [1532, 727] on icon "Open Resource Center" at bounding box center [1531, 726] width 16 height 23
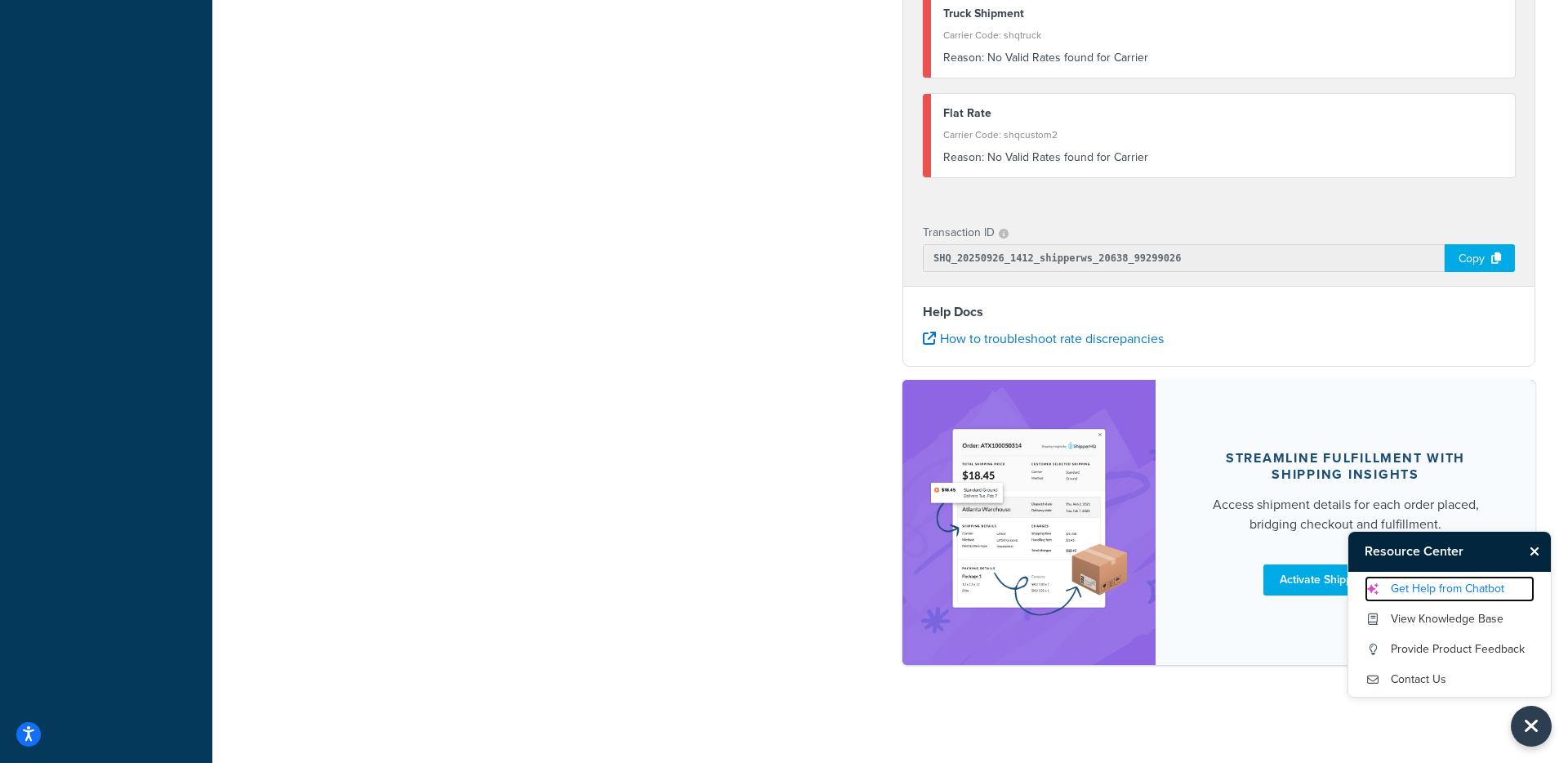
click at [1459, 597] on link "Get Help from Chatbot" at bounding box center [1450, 588] width 170 height 26
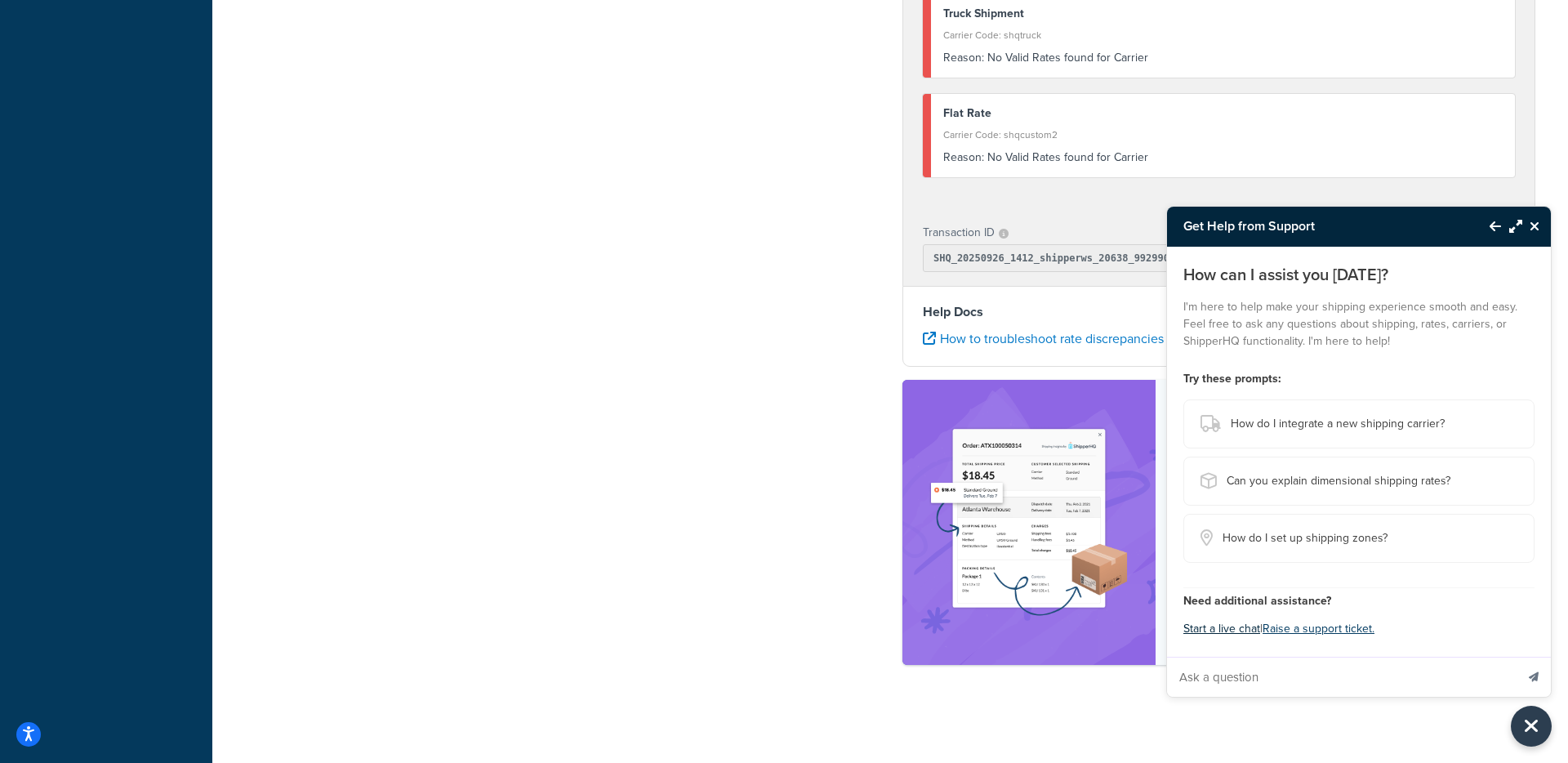
click at [1228, 628] on button "Start a live chat" at bounding box center [1222, 629] width 77 height 23
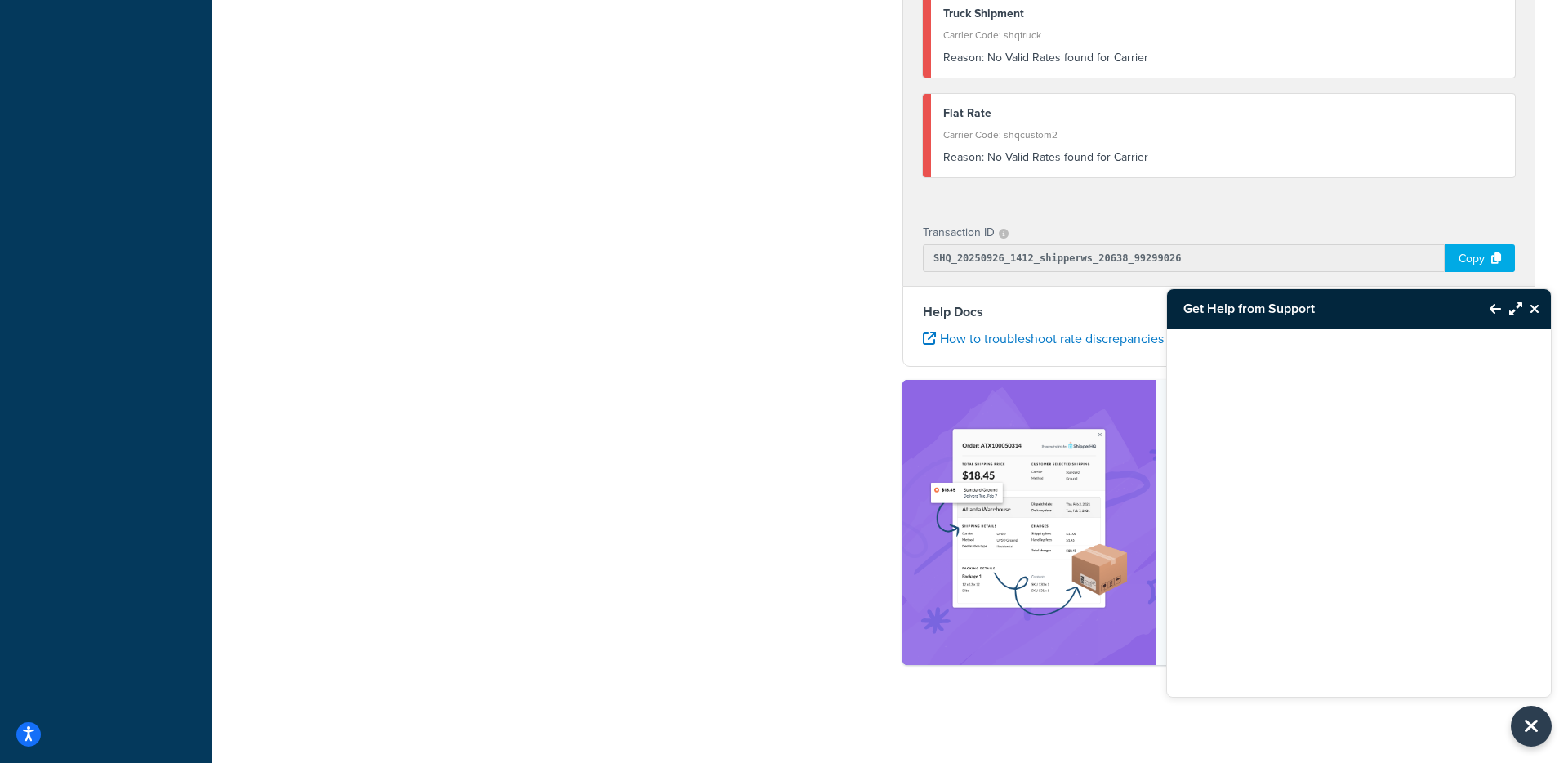
click at [1530, 306] on icon "Close Resource Center" at bounding box center [1534, 309] width 10 height 13
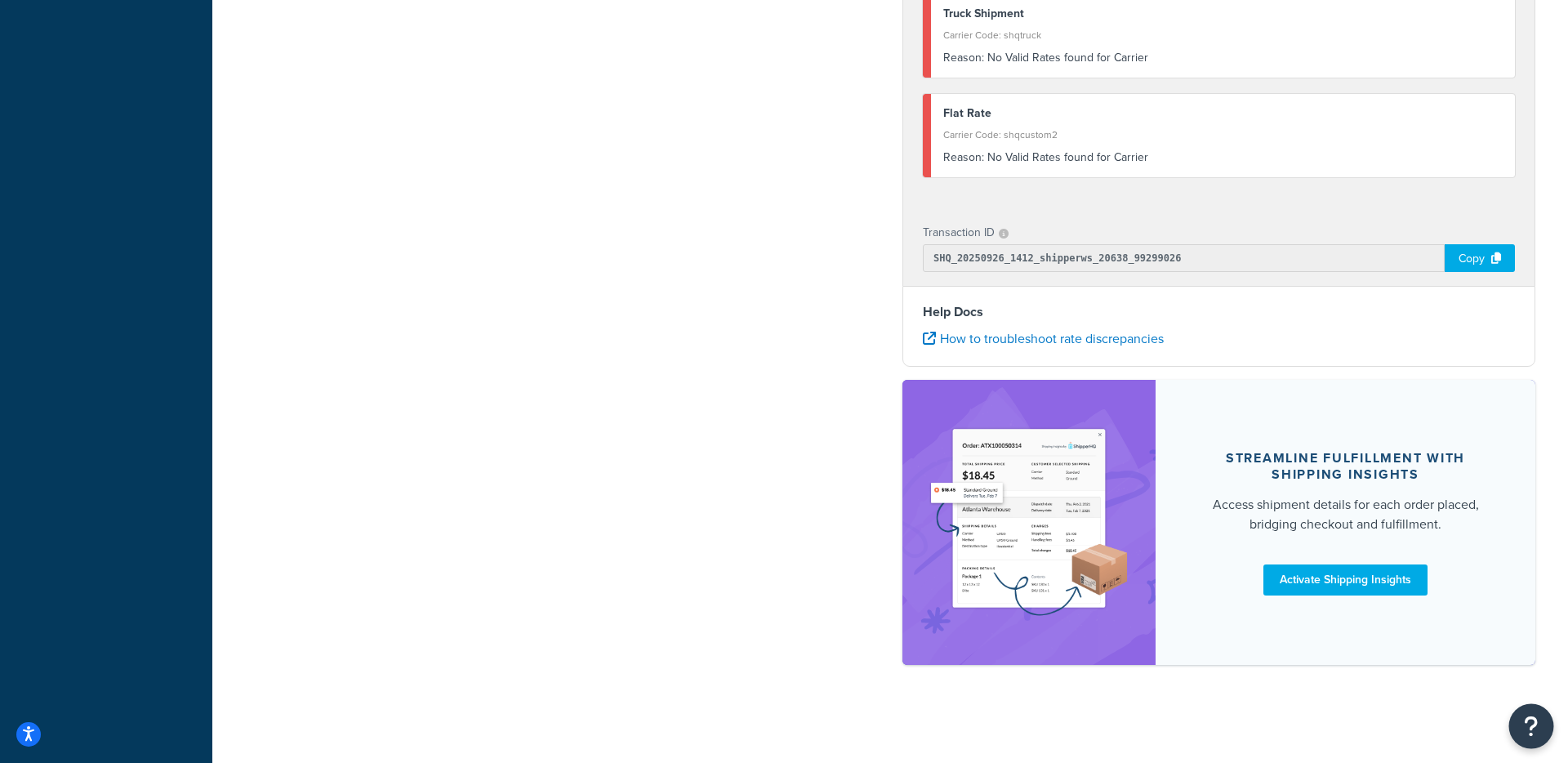
click at [1535, 733] on icon "Open Resource Center" at bounding box center [1531, 726] width 16 height 23
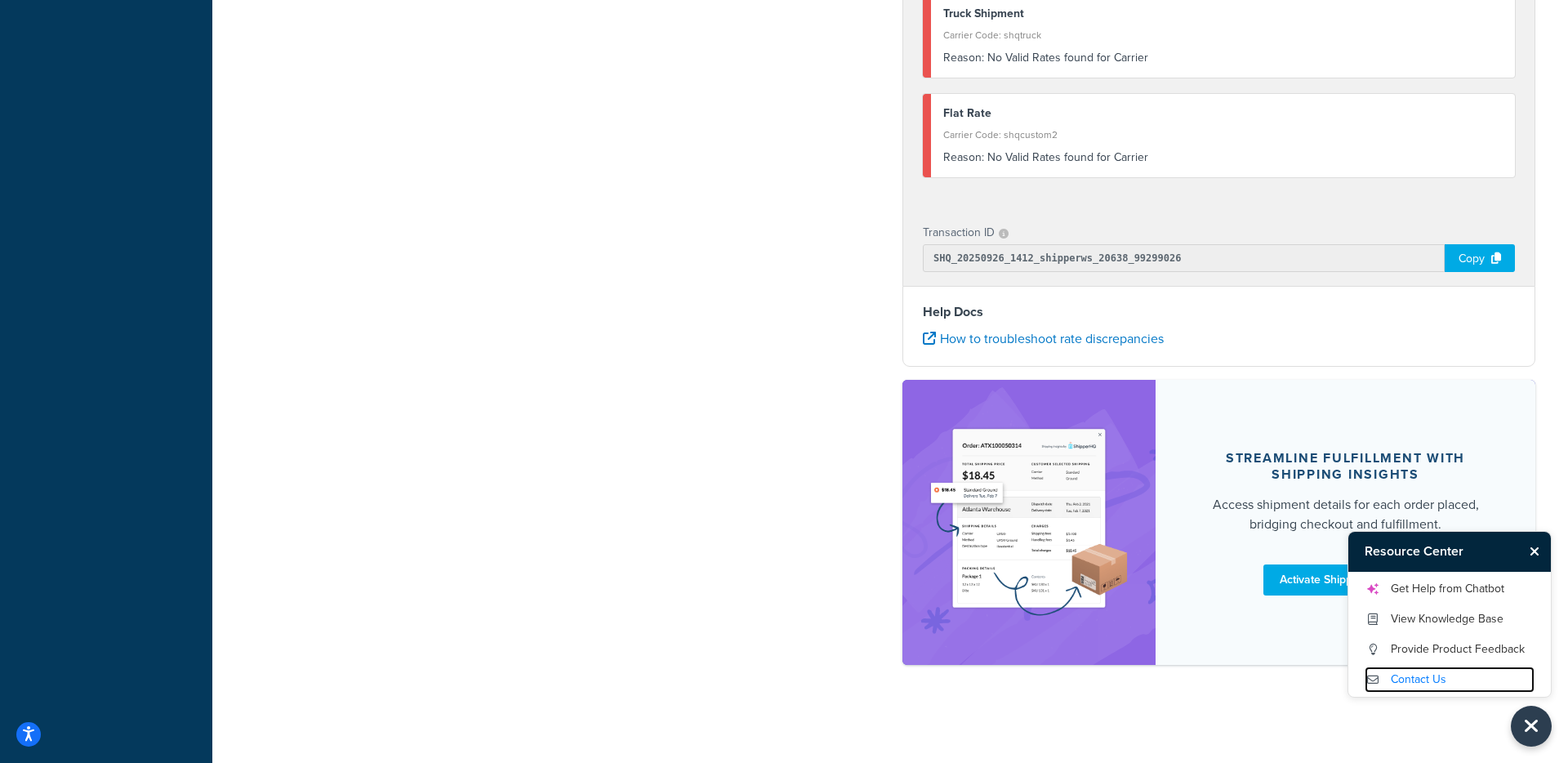
click at [1419, 682] on link "Contact Us" at bounding box center [1450, 679] width 170 height 26
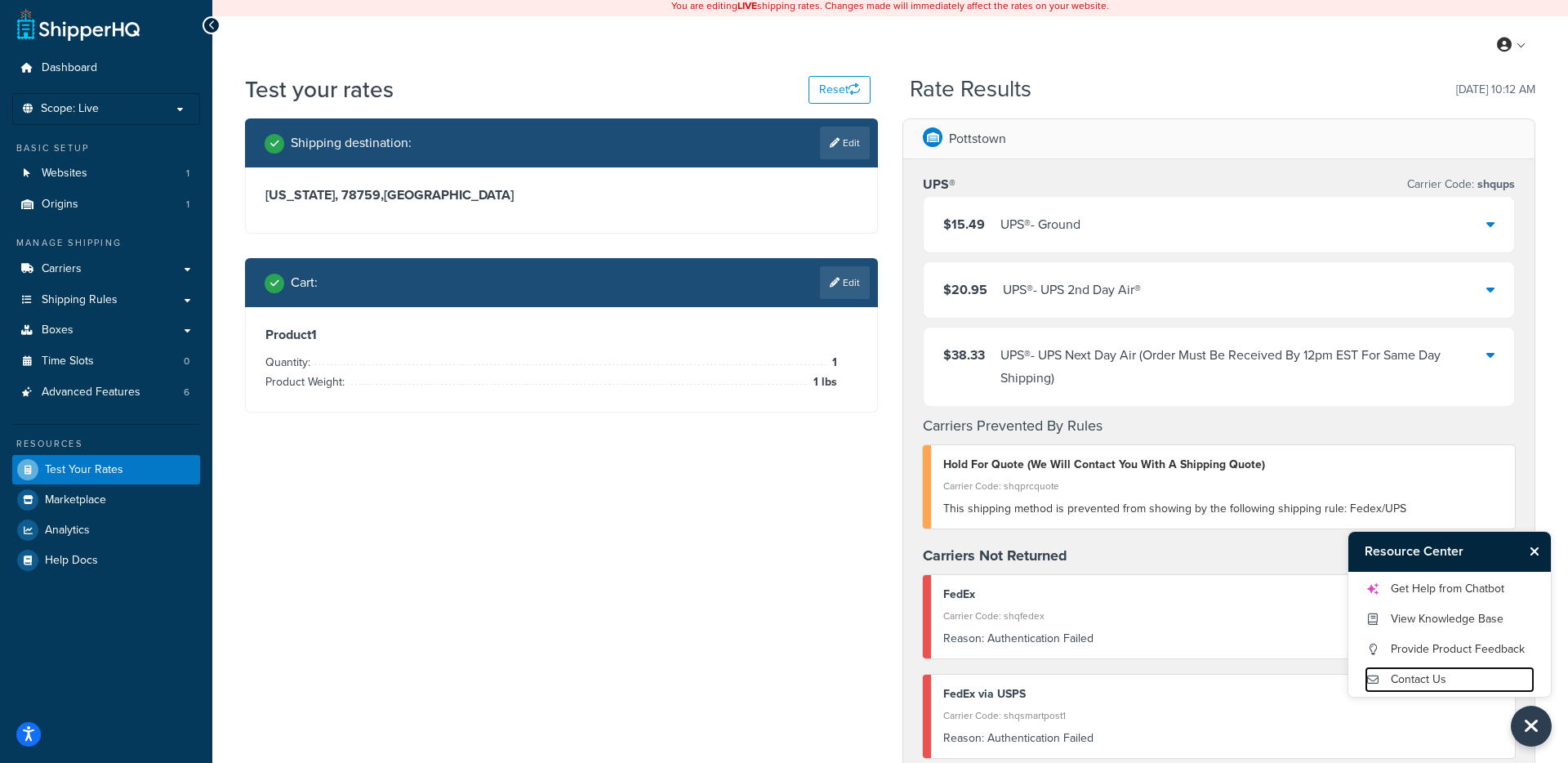
scroll to position [0, 0]
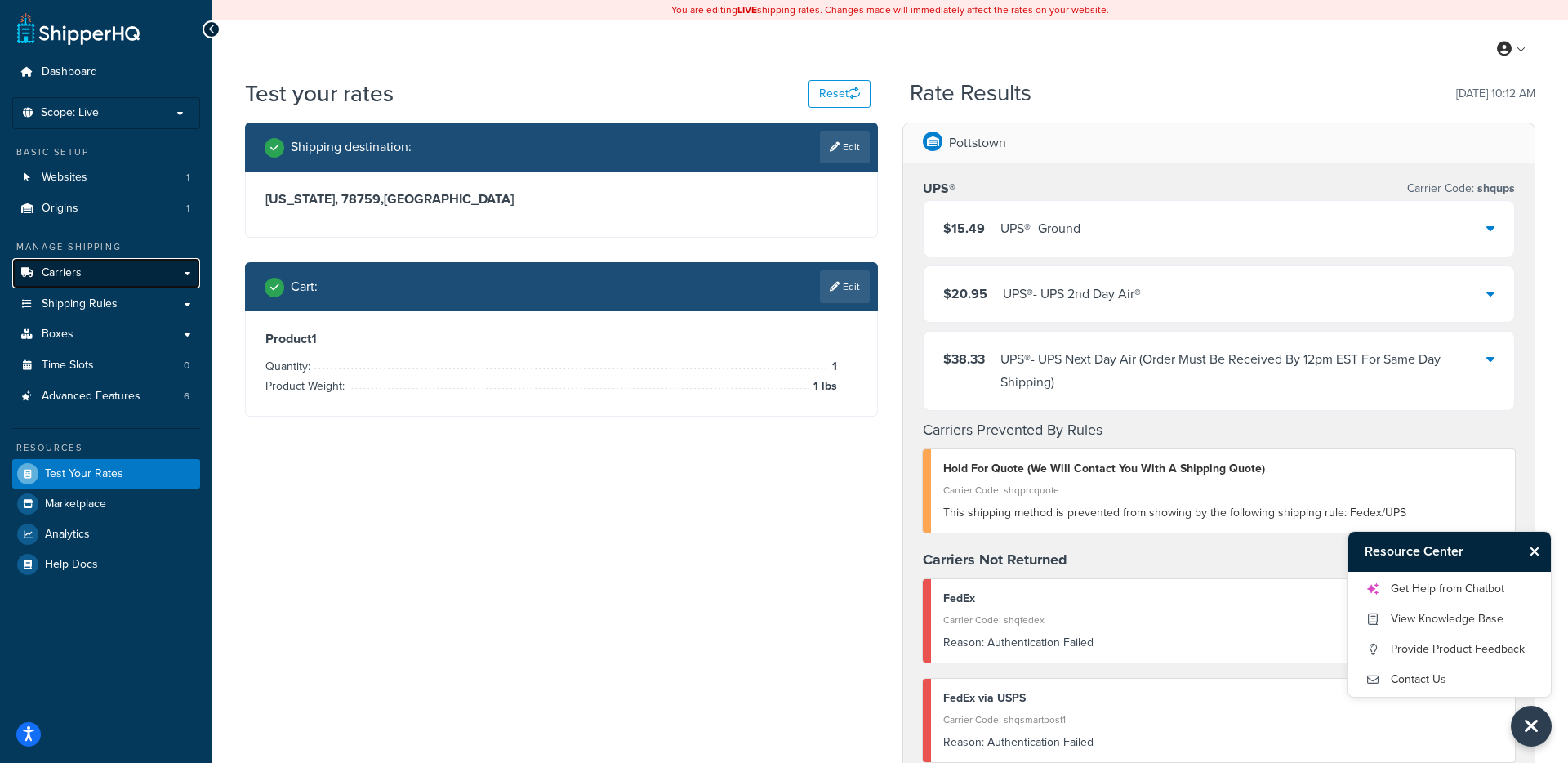
click at [99, 273] on link "Carriers" at bounding box center [106, 272] width 188 height 30
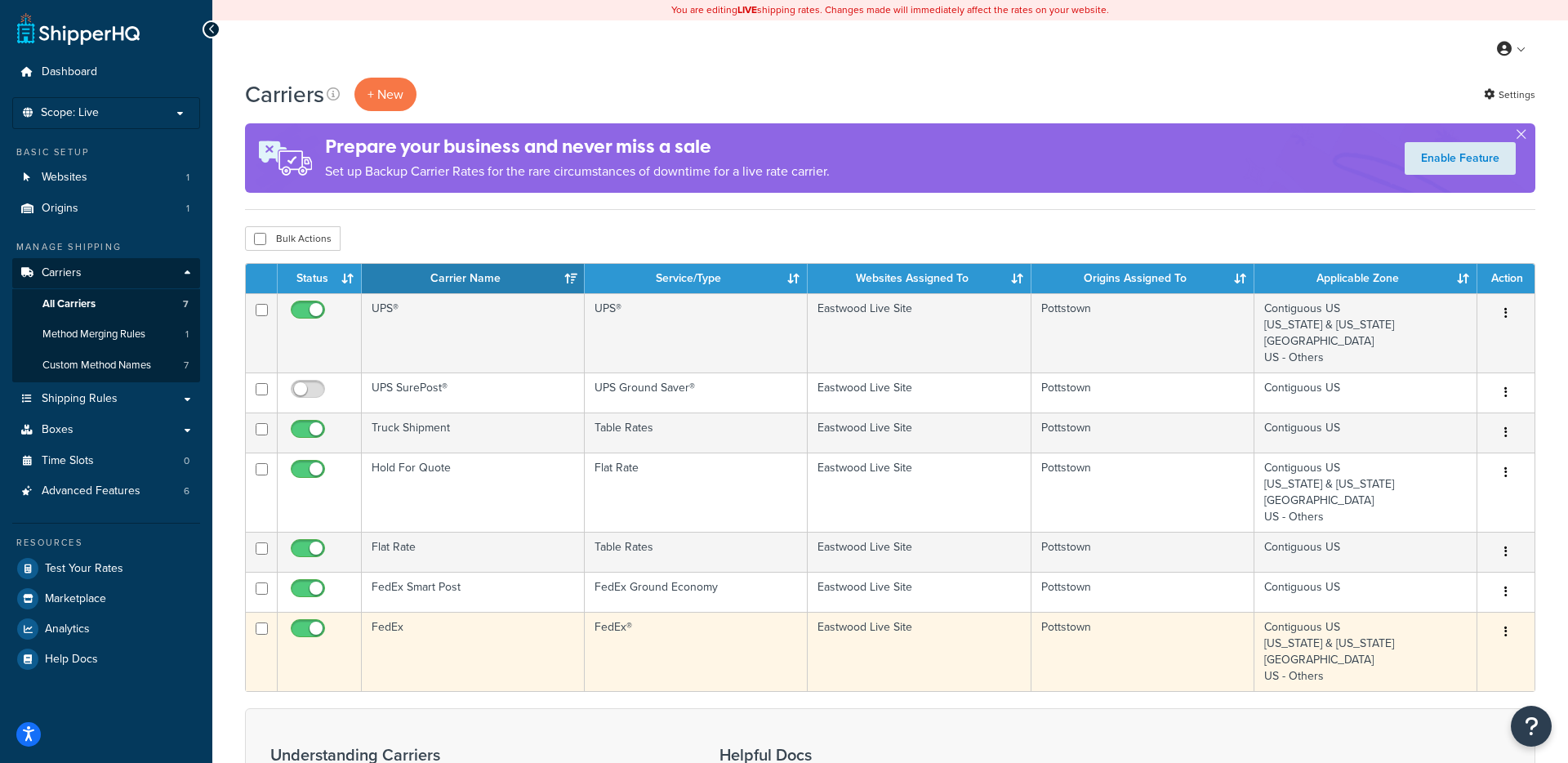
click at [428, 628] on td "FedEx" at bounding box center [473, 652] width 223 height 79
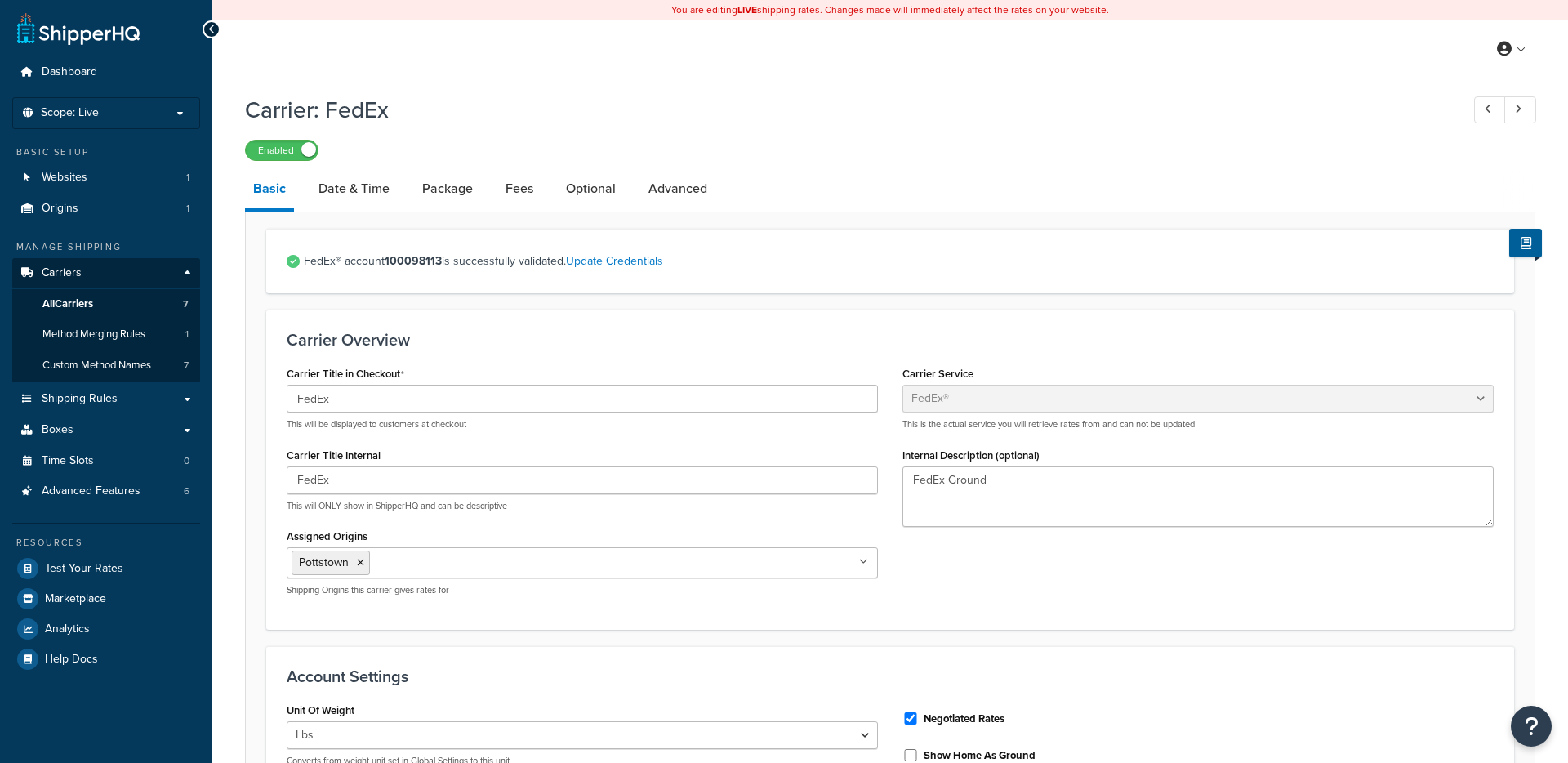
select select "fedEx"
select select "REGULAR_PICKUP"
select select "YOUR_PACKAGING"
click at [438, 195] on link "Package" at bounding box center [447, 188] width 67 height 39
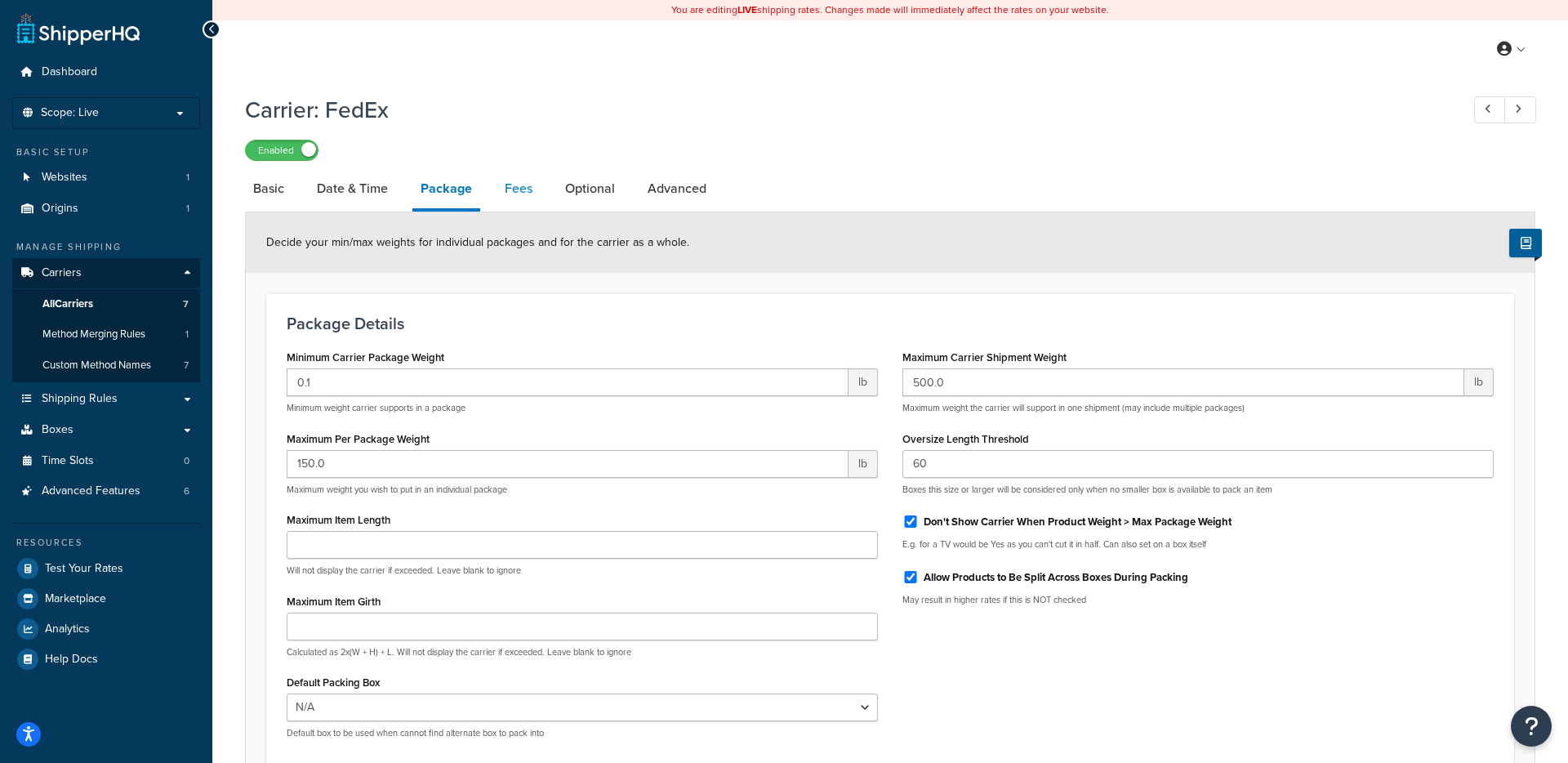
click at [525, 193] on link "Fees" at bounding box center [519, 188] width 44 height 39
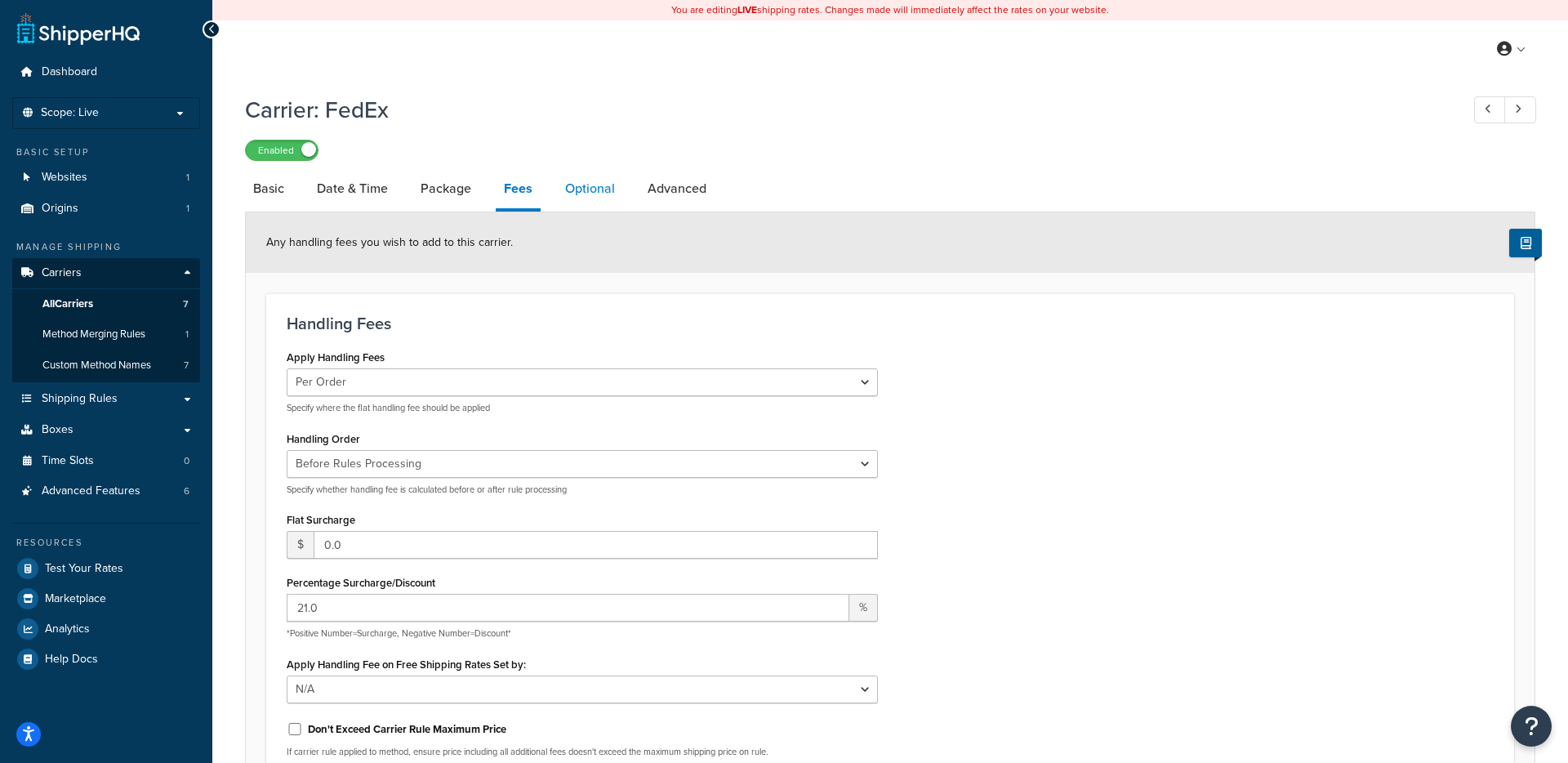
click at [569, 196] on link "Optional" at bounding box center [590, 188] width 66 height 39
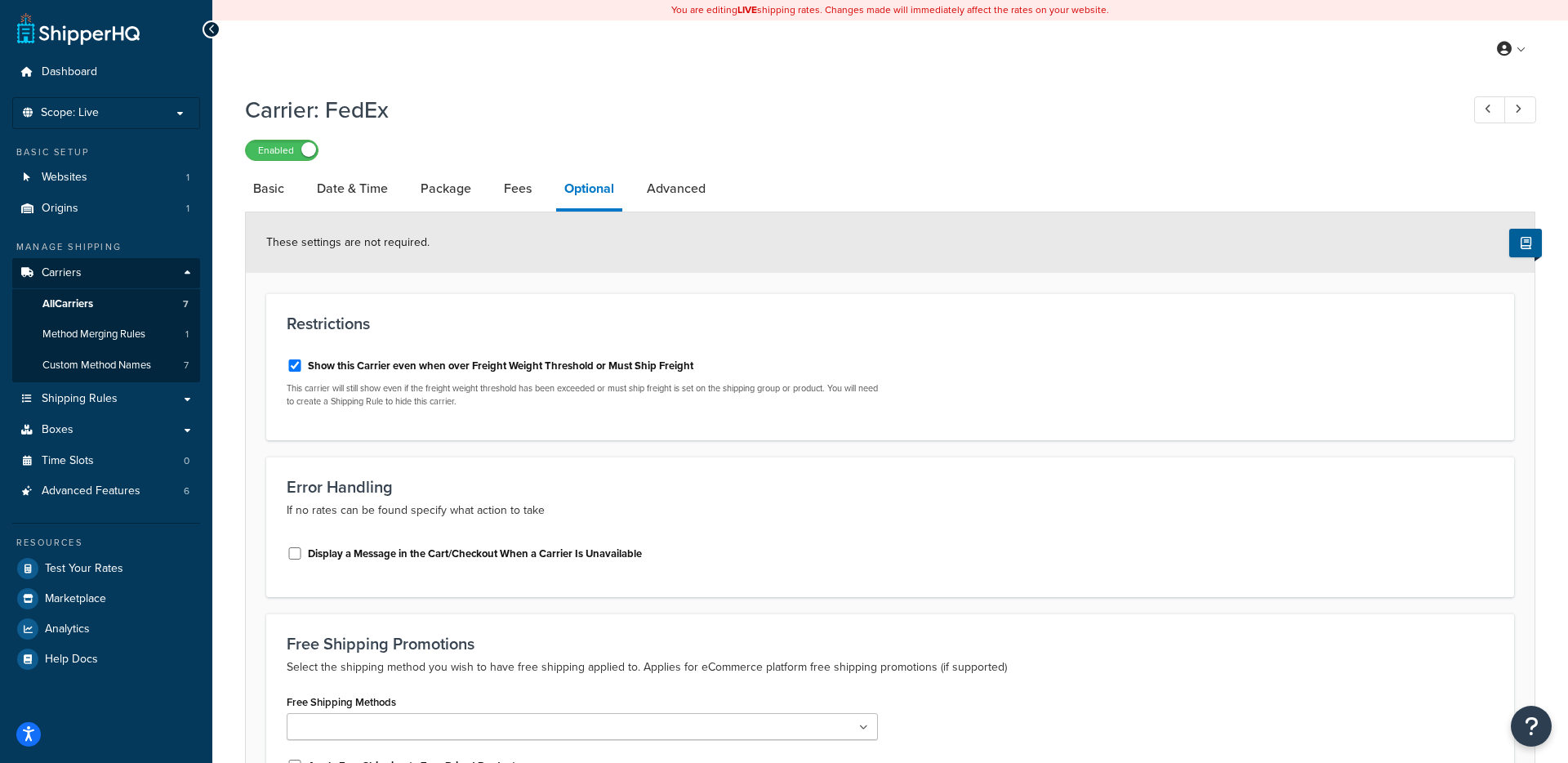
scroll to position [5, 0]
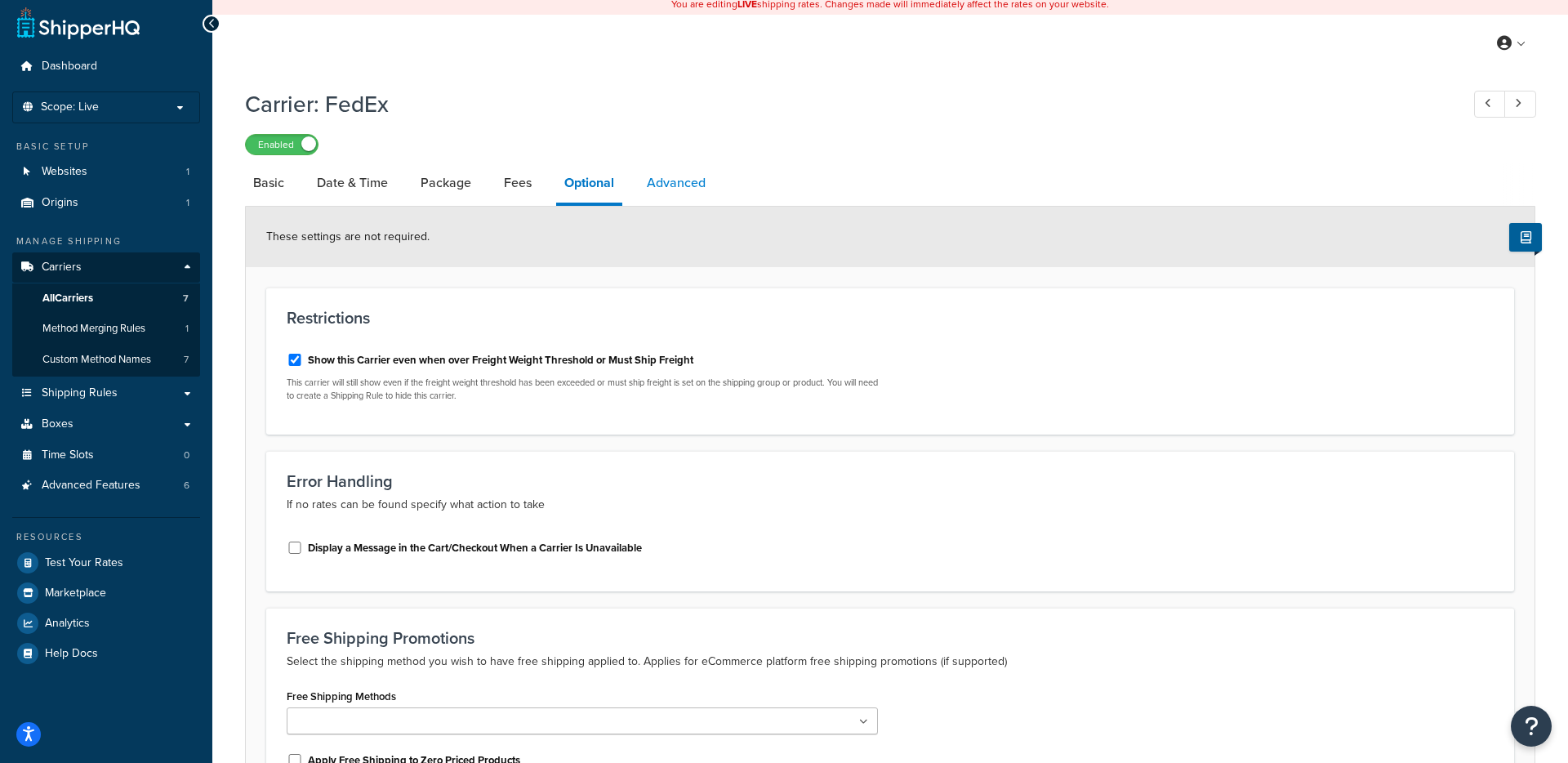
click at [659, 184] on link "Advanced" at bounding box center [676, 183] width 75 height 39
select select "false"
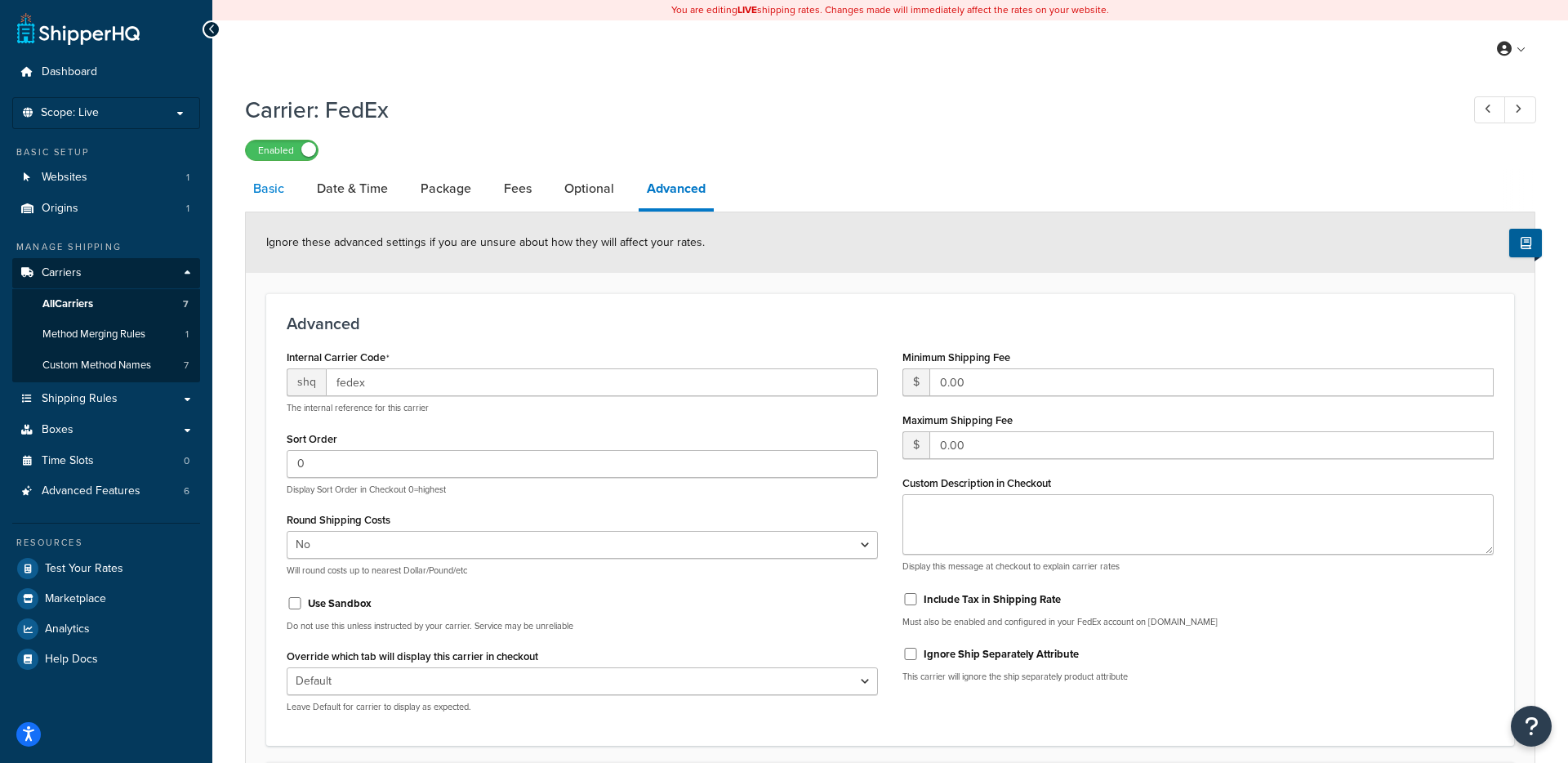
click at [272, 191] on link "Basic" at bounding box center [269, 188] width 48 height 39
select select "fedEx"
select select "REGULAR_PICKUP"
select select "YOUR_PACKAGING"
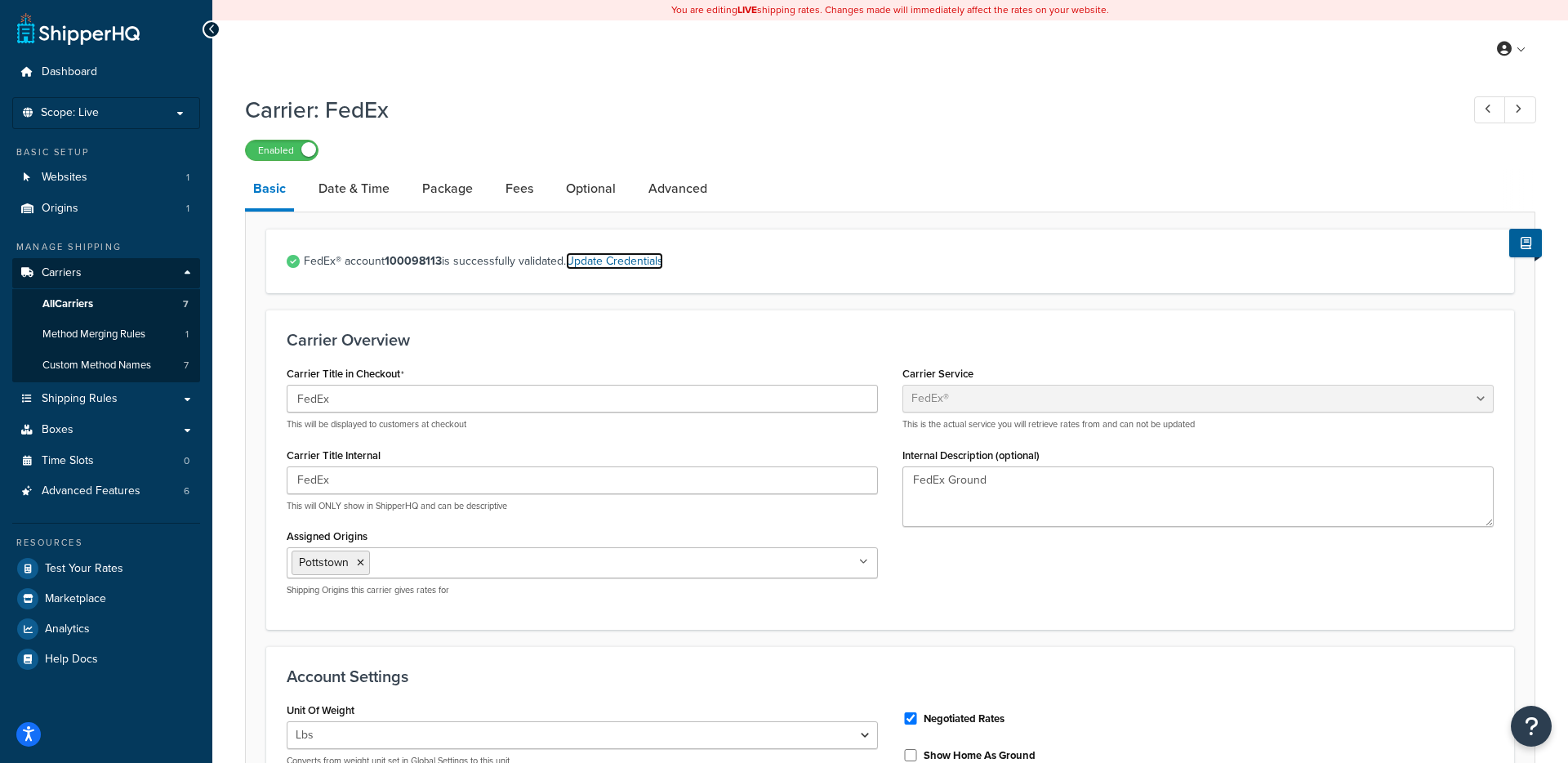
click at [605, 263] on link "Update Credentials" at bounding box center [614, 260] width 97 height 17
select select "US"
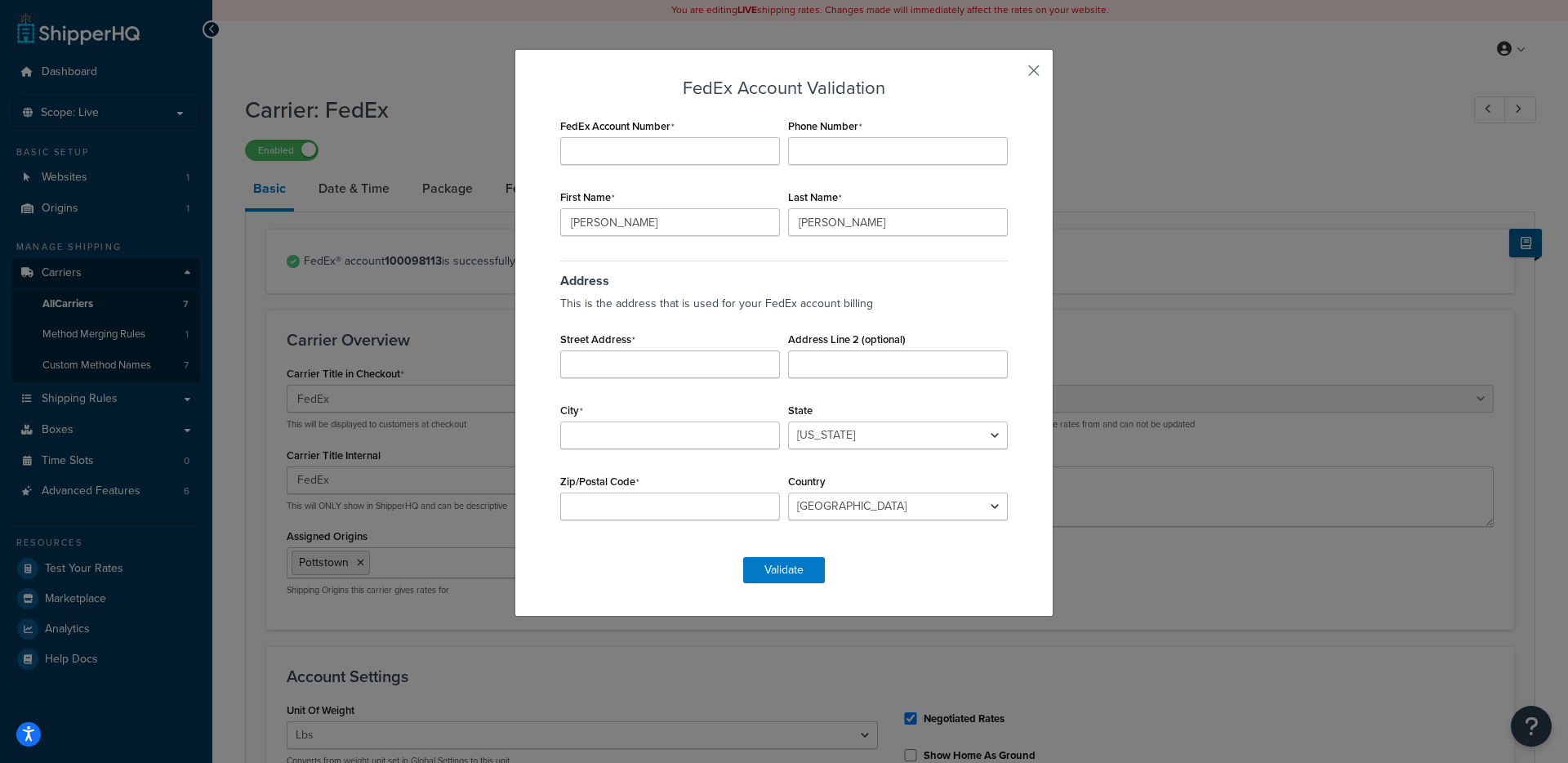
click at [1012, 74] on button "button" at bounding box center [1010, 76] width 4 height 4
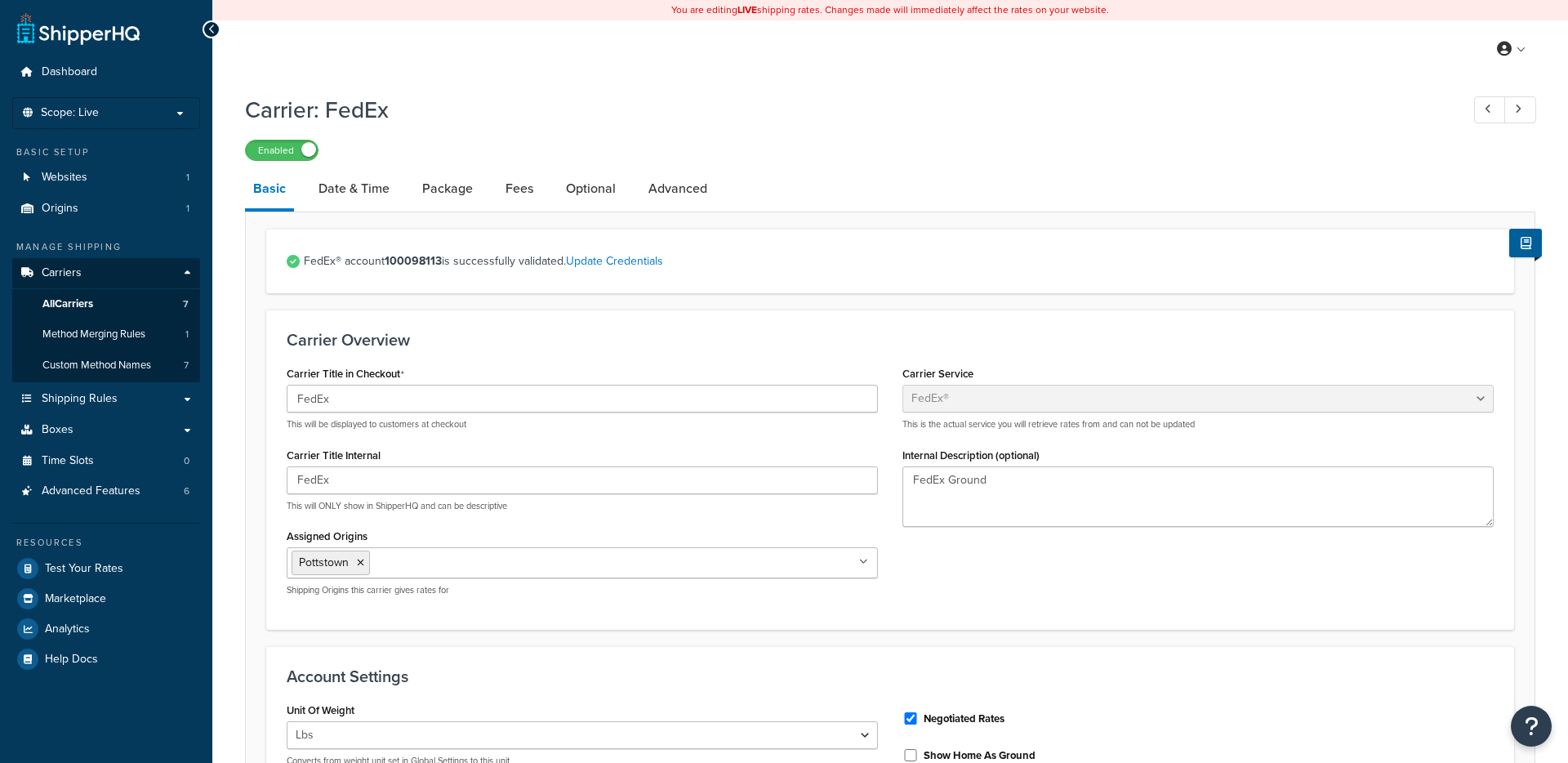
select select "fedEx"
select select "REGULAR_PICKUP"
select select "YOUR_PACKAGING"
select select "fedEx"
select select "REGULAR_PICKUP"
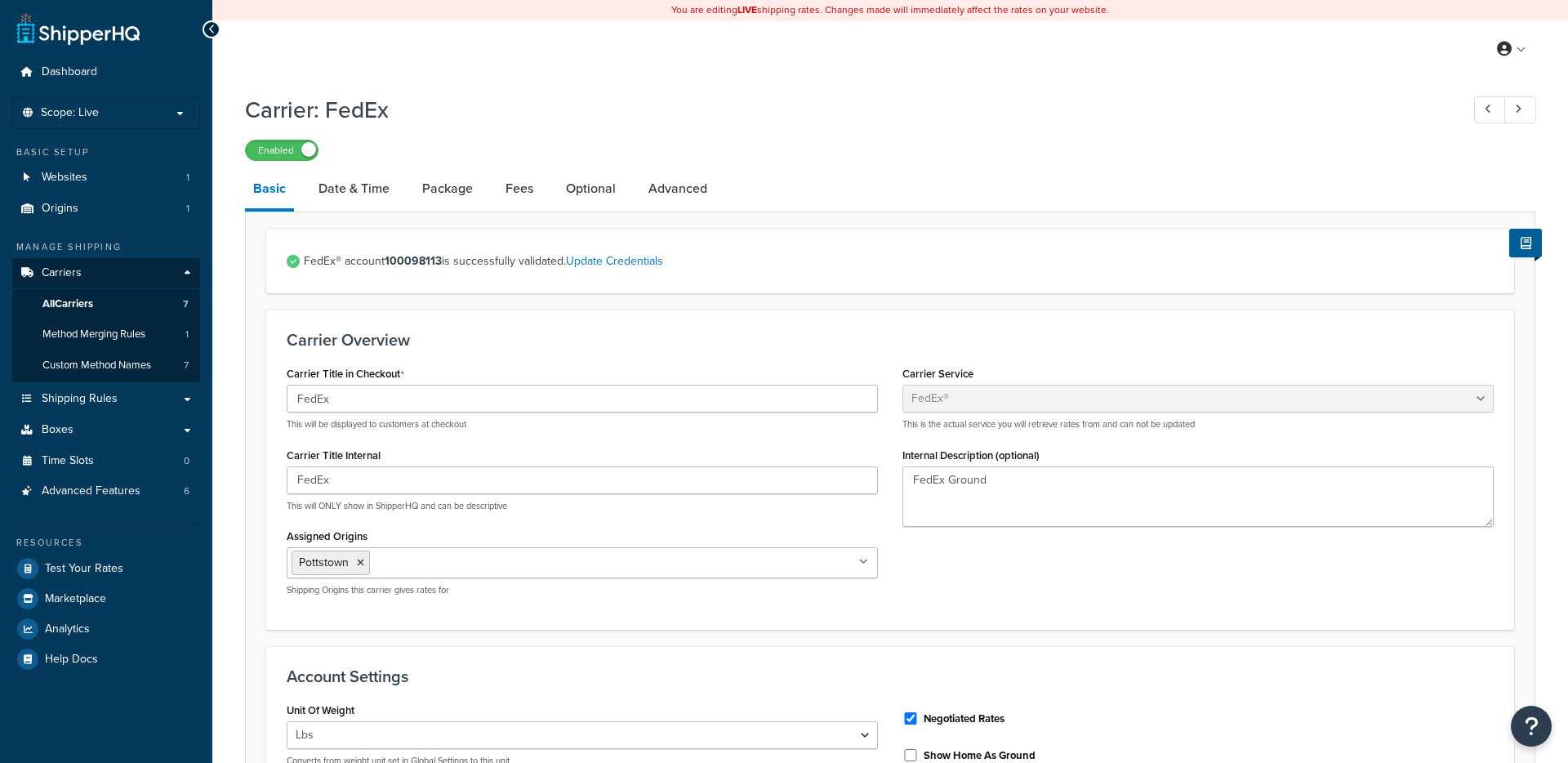
select select "YOUR_PACKAGING"
click at [412, 266] on strong "100098113" at bounding box center [413, 260] width 58 height 17
copy strong "100098113"
click at [1532, 726] on icon "Open Resource Center" at bounding box center [1531, 726] width 16 height 23
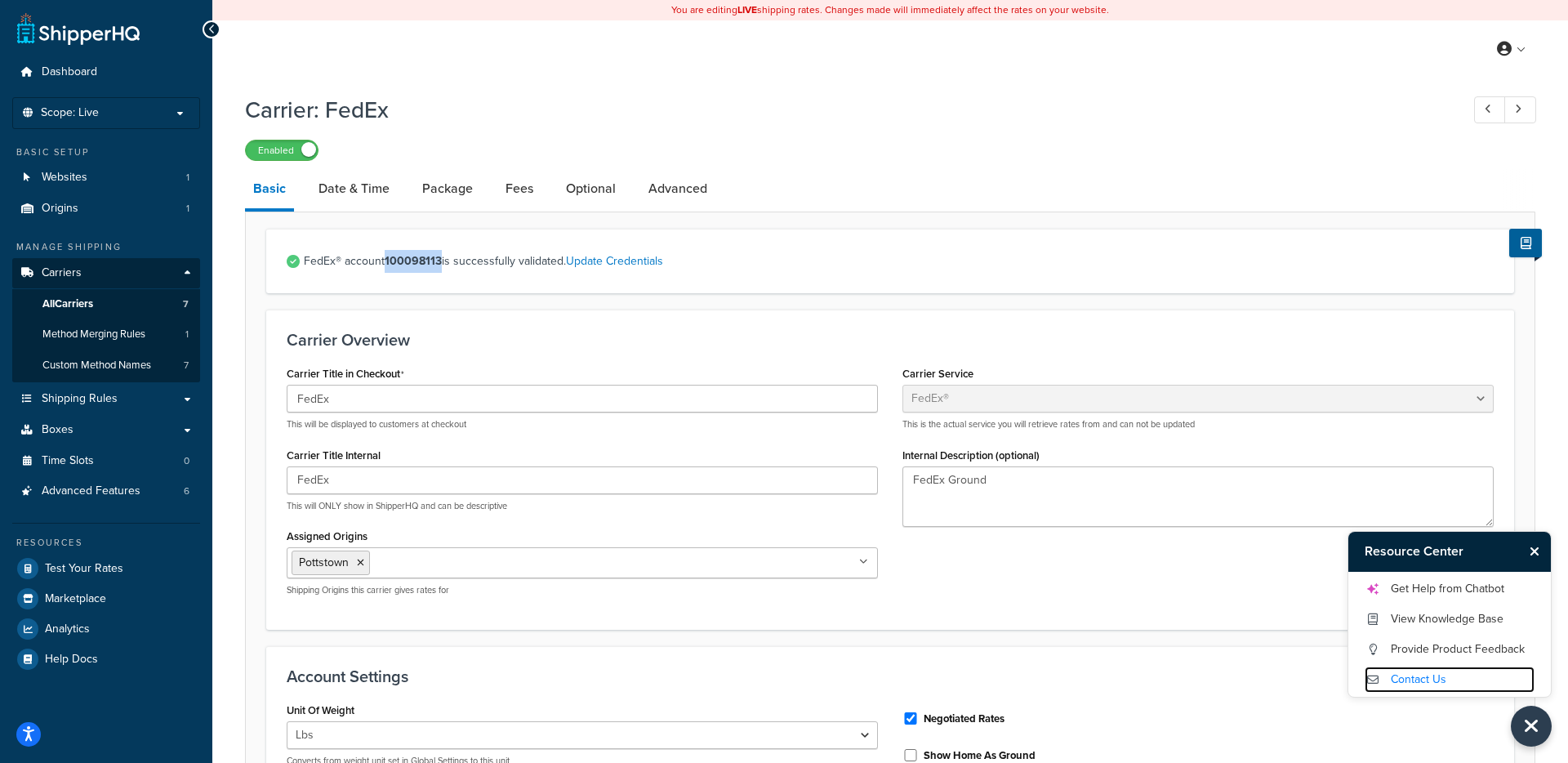
click at [1445, 686] on link "Contact Us" at bounding box center [1450, 679] width 170 height 26
click at [150, 304] on link "All Carriers 7" at bounding box center [106, 303] width 188 height 30
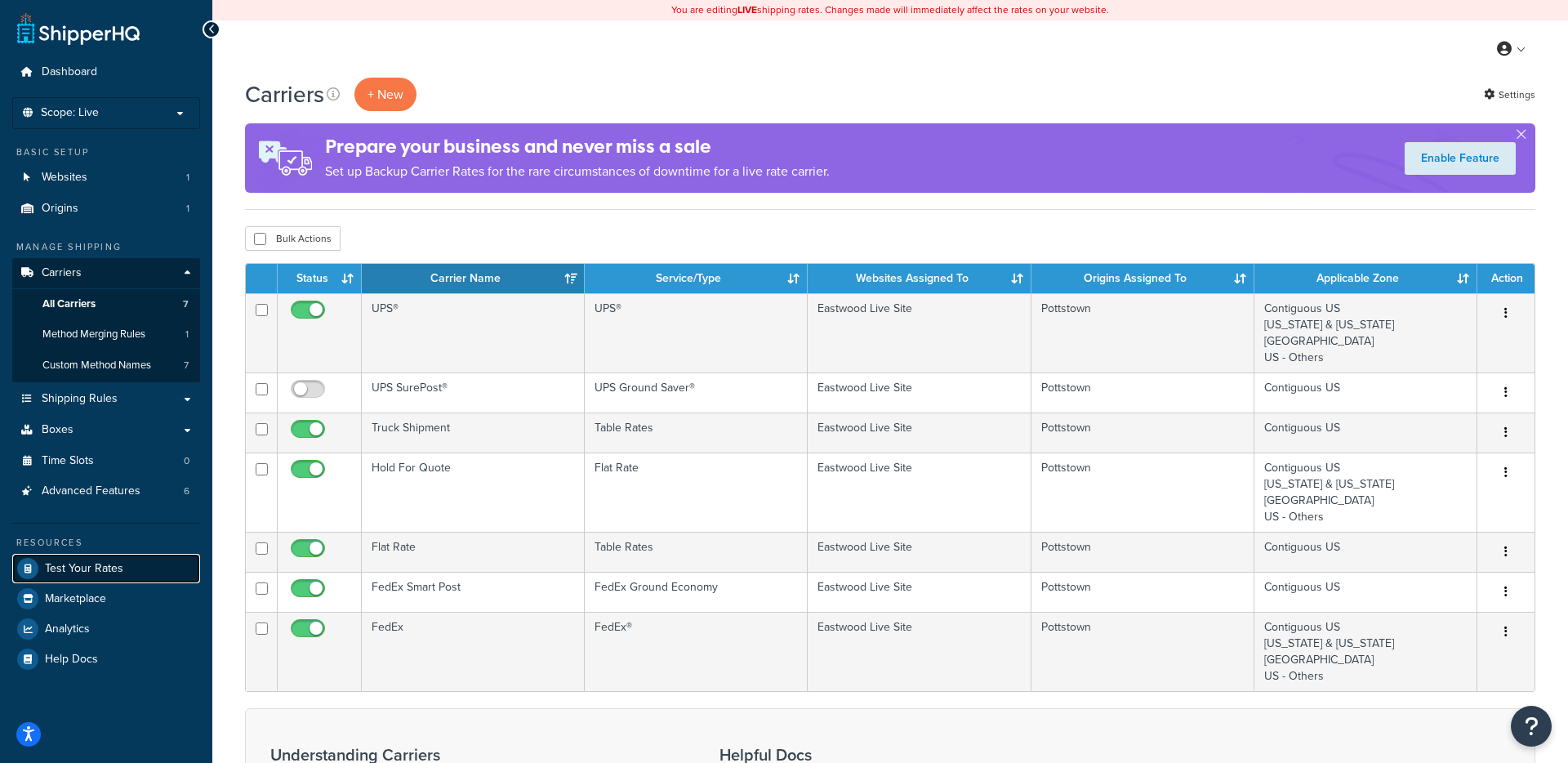
click at [133, 566] on link "Test Your Rates" at bounding box center [106, 568] width 188 height 29
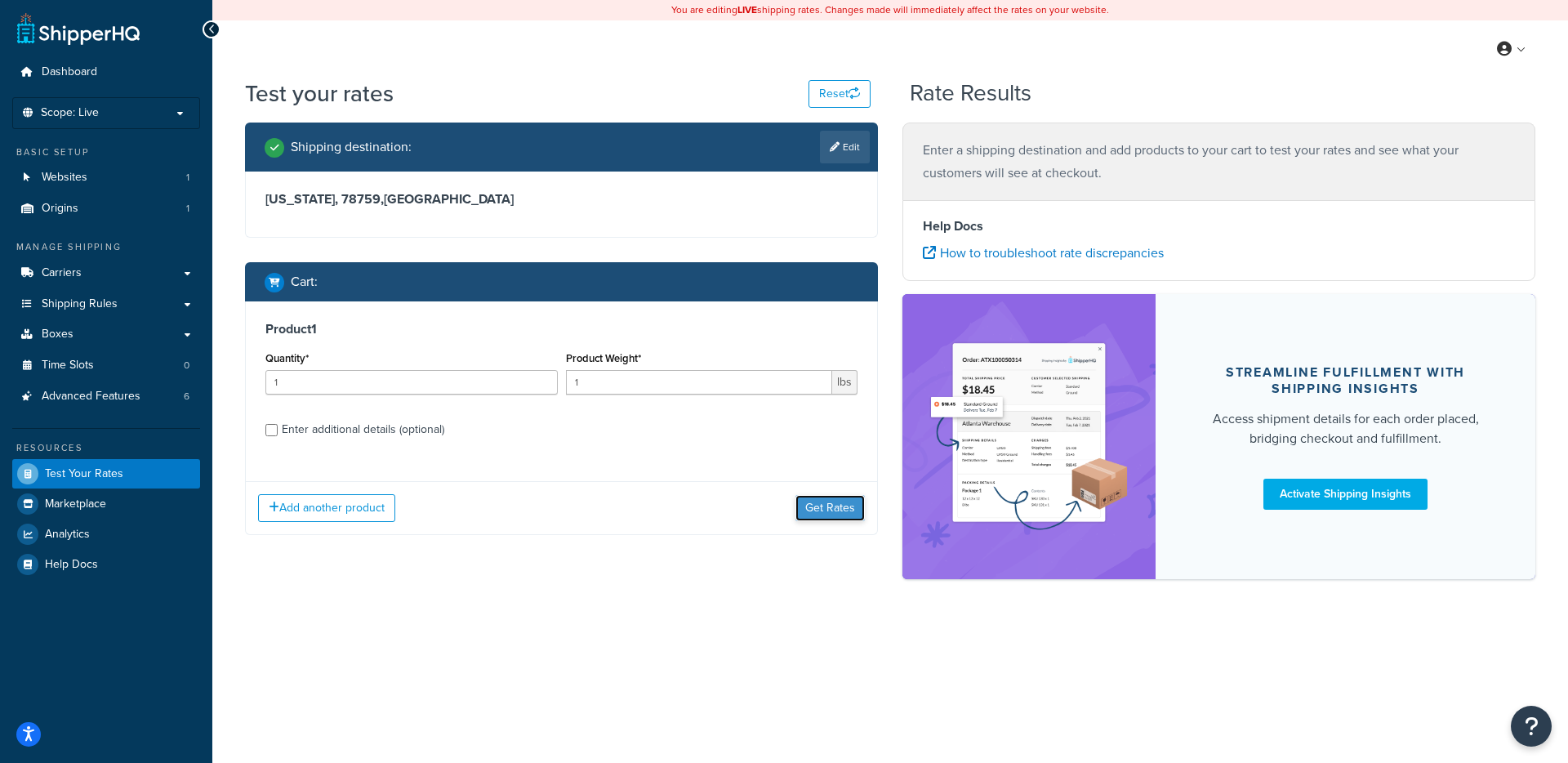
click at [823, 506] on button "Get Rates" at bounding box center [831, 508] width 69 height 26
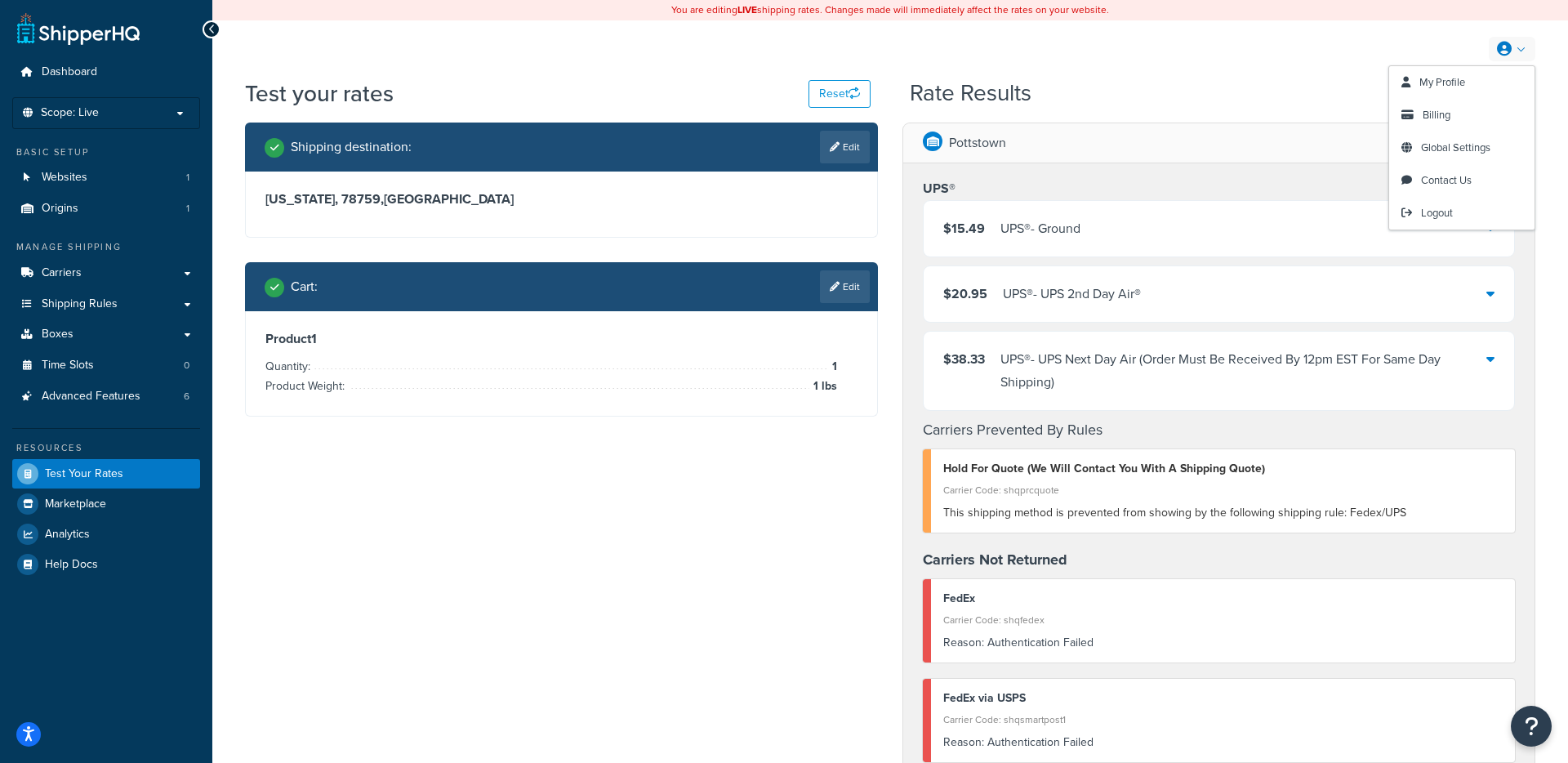
click at [1512, 44] on link at bounding box center [1512, 48] width 47 height 25
click at [1457, 84] on span "My Profile" at bounding box center [1443, 81] width 46 height 16
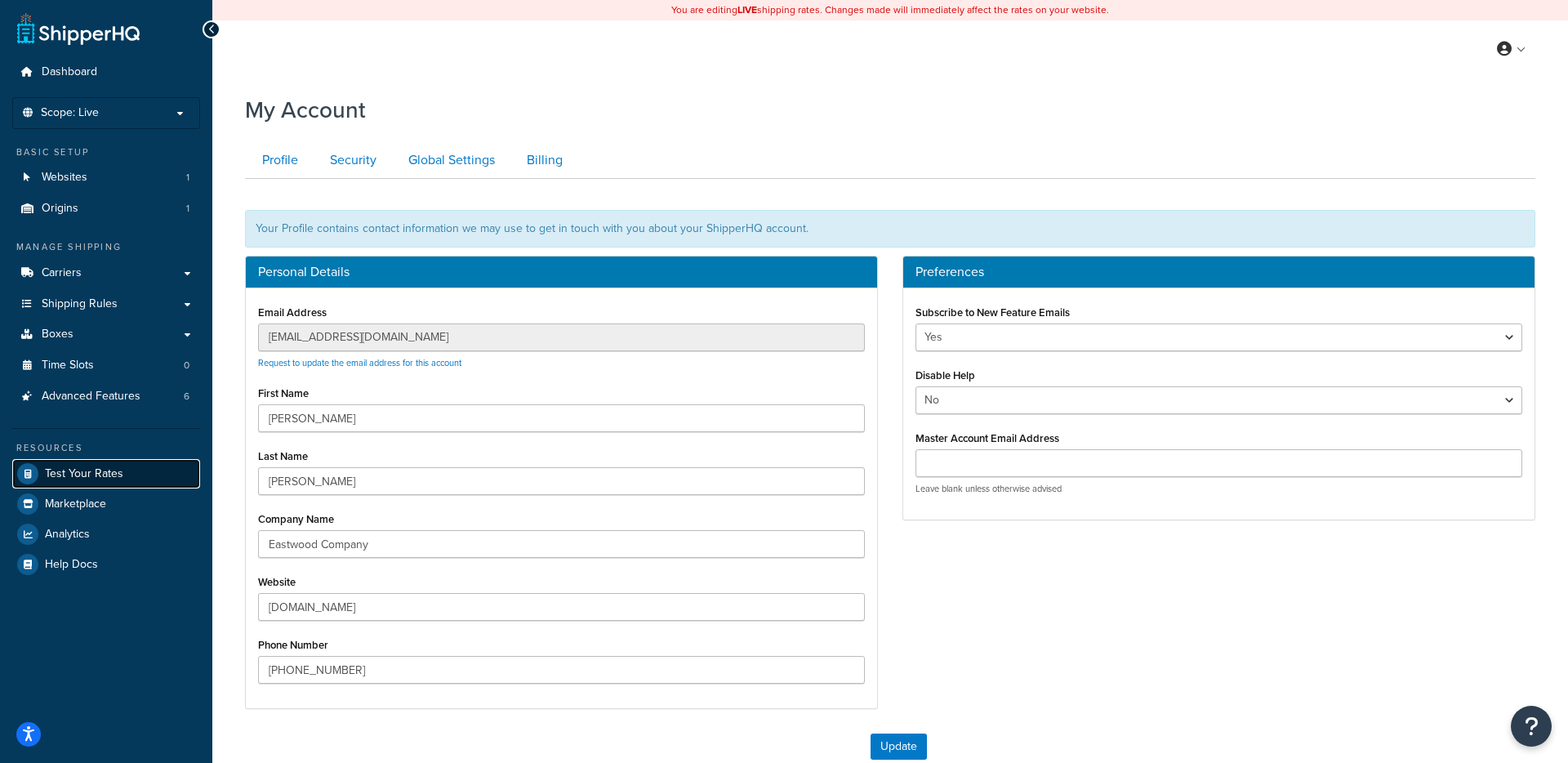
click at [118, 480] on span "Test Your Rates" at bounding box center [84, 473] width 79 height 14
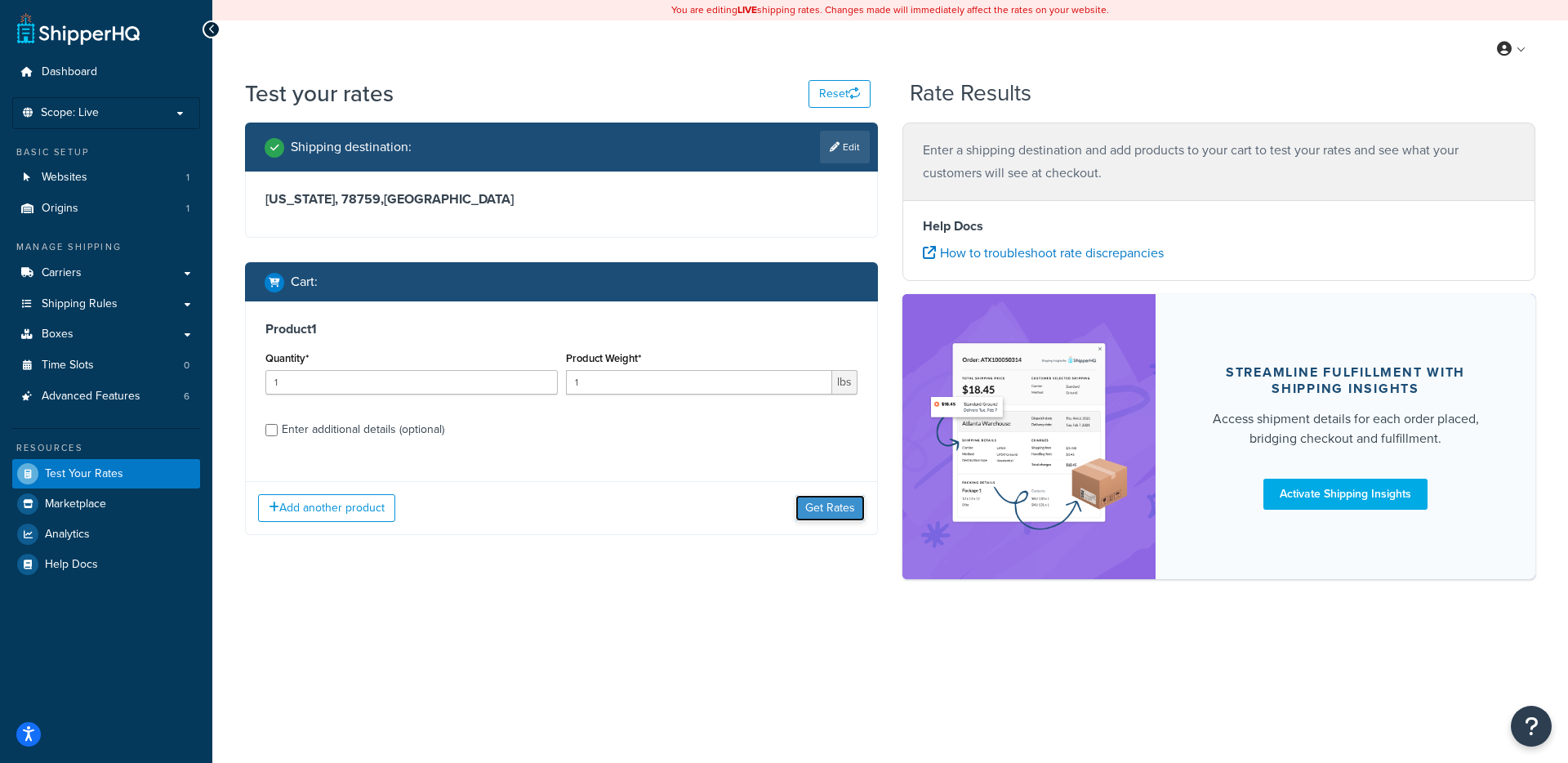
click at [821, 511] on button "Get Rates" at bounding box center [831, 508] width 69 height 26
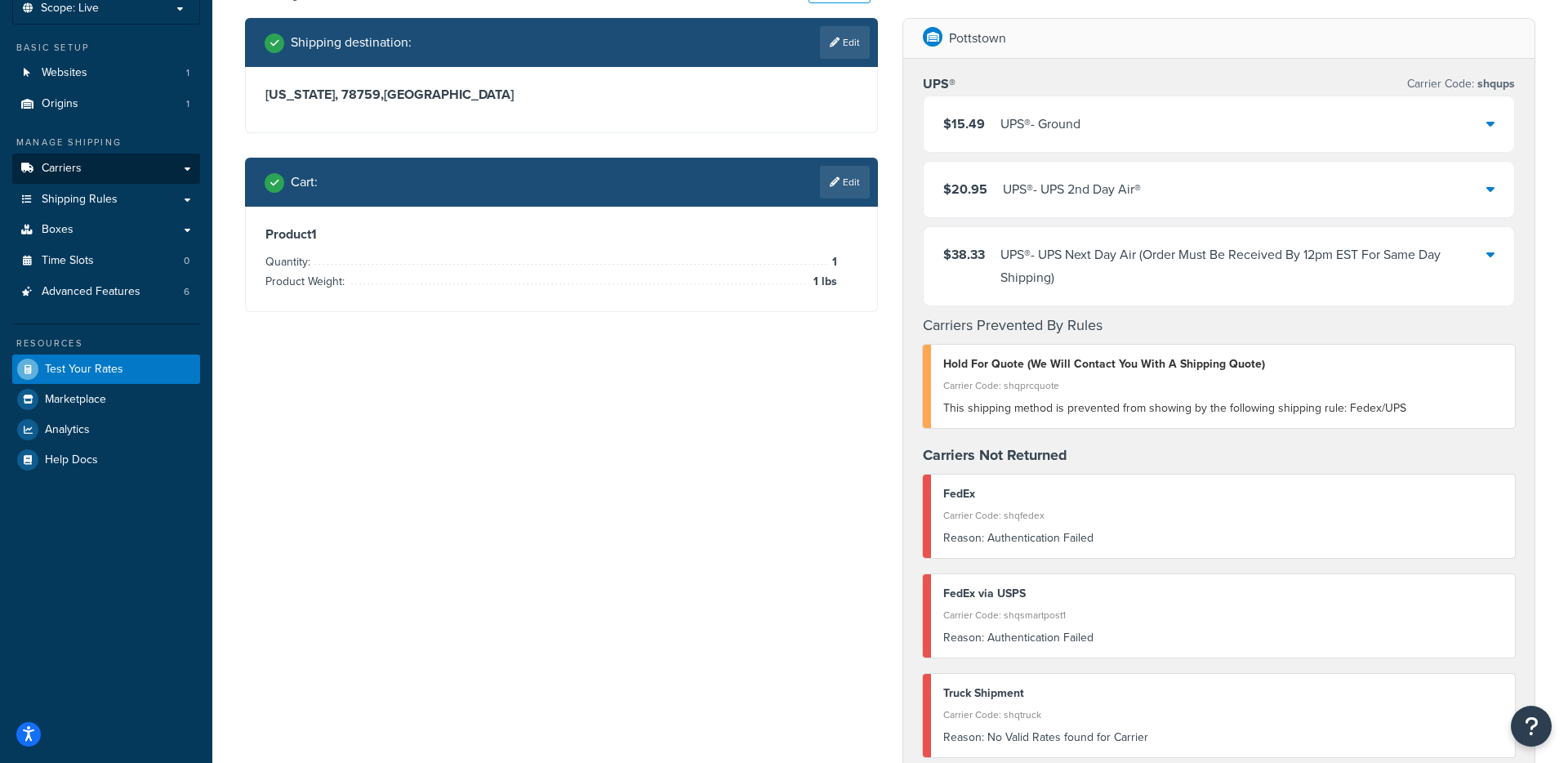
scroll to position [108, 0]
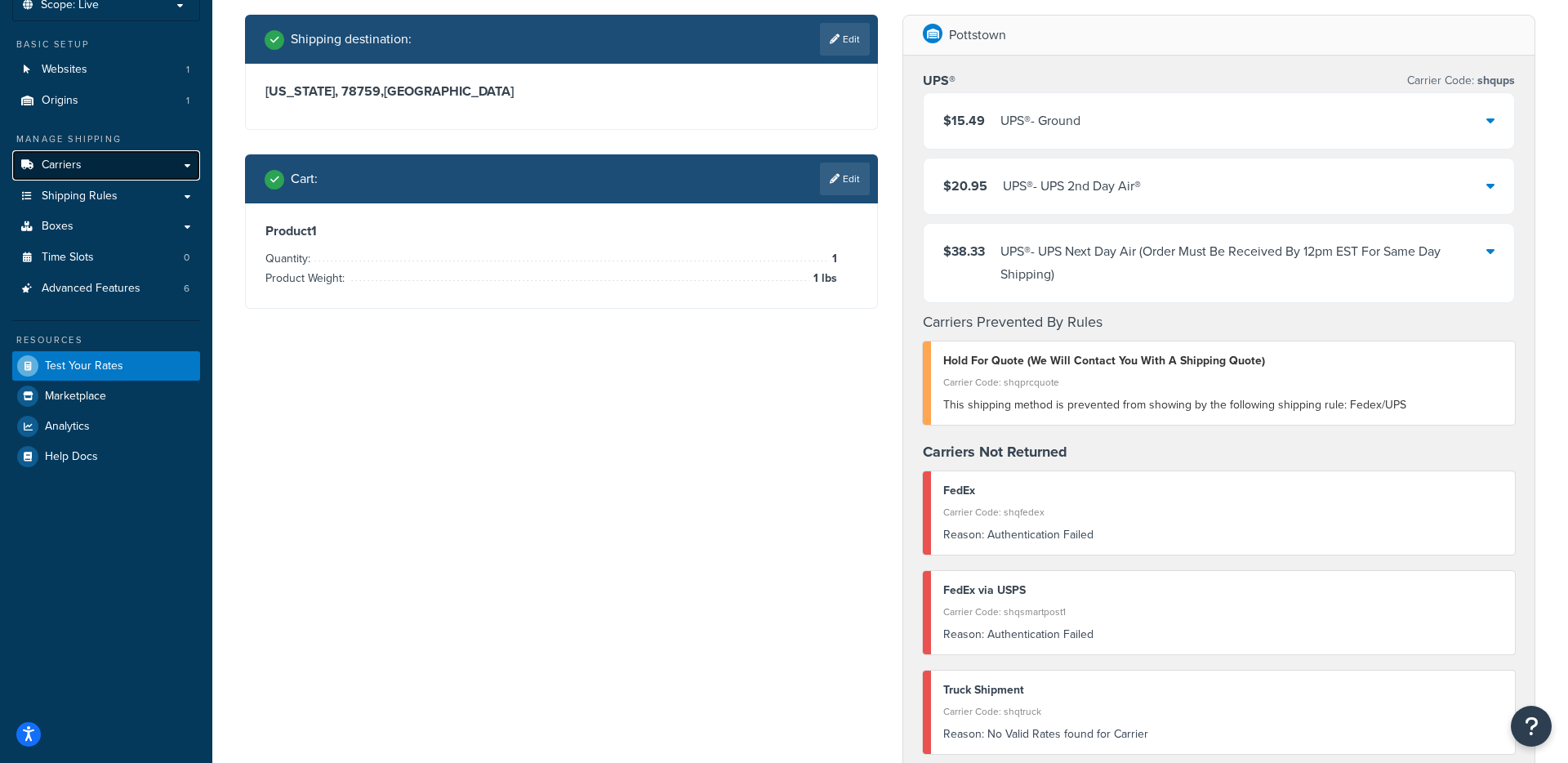
click at [68, 168] on span "Carriers" at bounding box center [62, 164] width 40 height 14
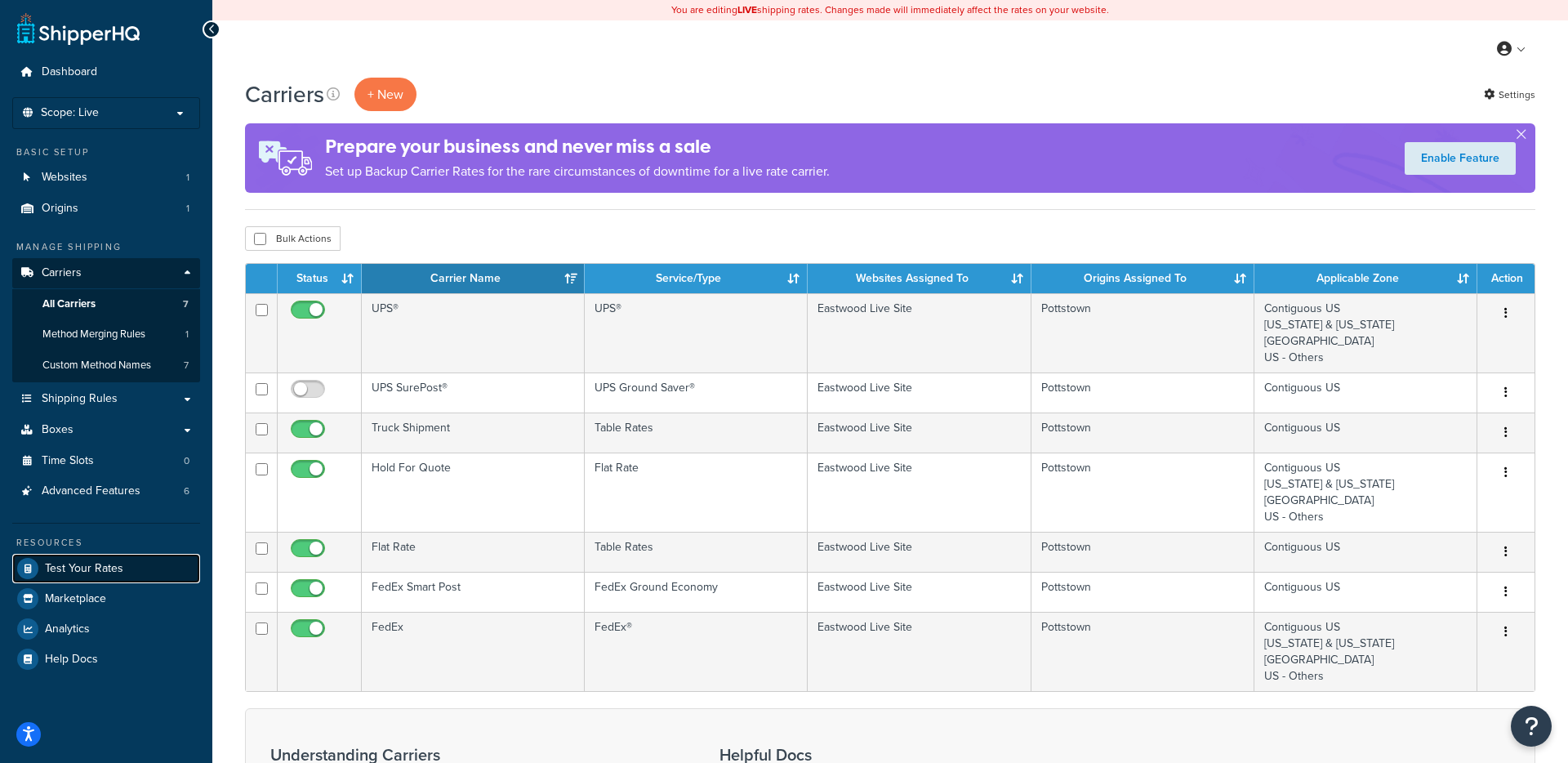
click at [106, 567] on span "Test Your Rates" at bounding box center [84, 568] width 79 height 14
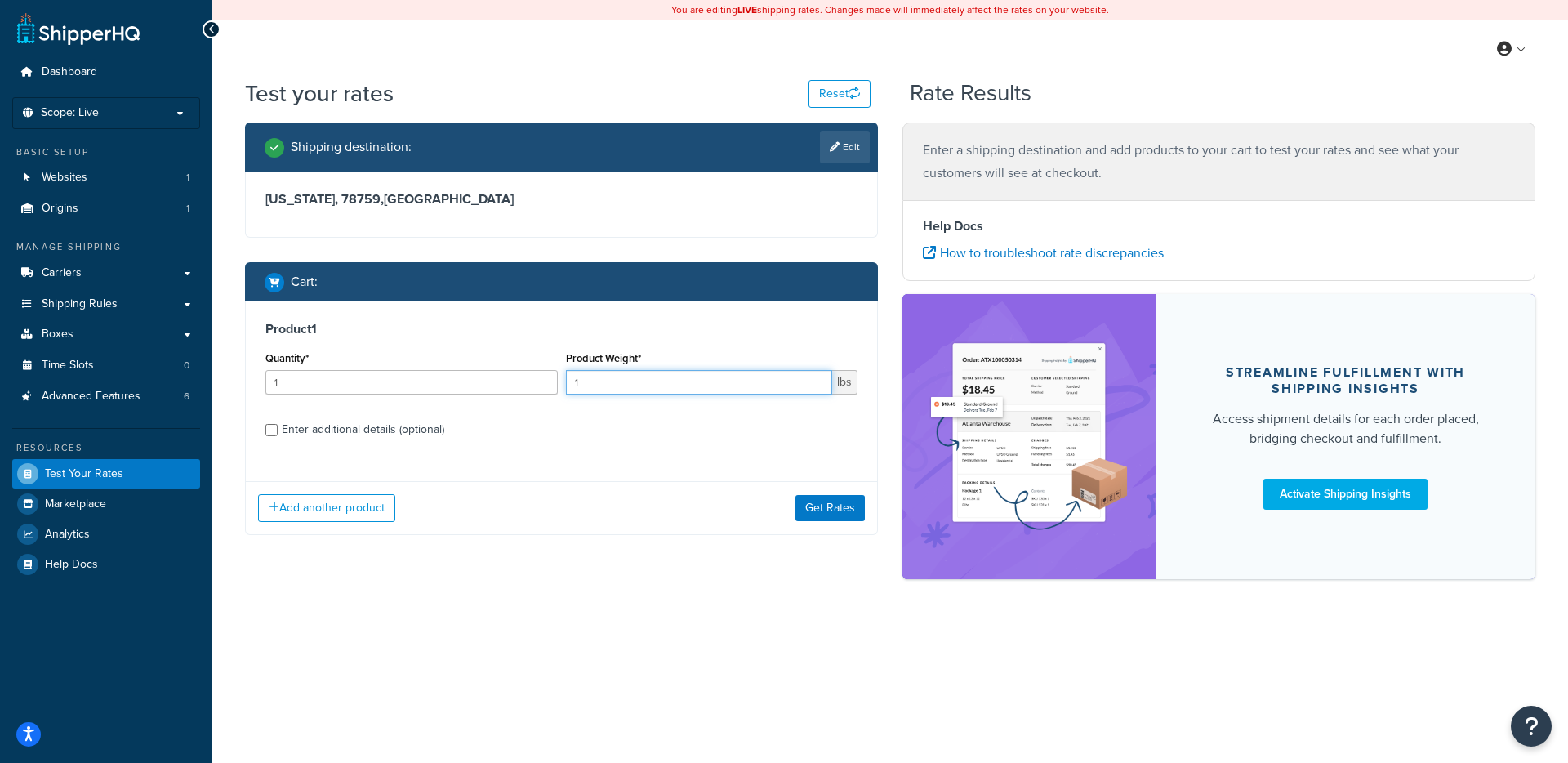
click at [773, 383] on input "1" at bounding box center [699, 382] width 267 height 25
type input "5"
click at [827, 504] on button "Get Rates" at bounding box center [831, 508] width 69 height 26
